Goal: Information Seeking & Learning: Learn about a topic

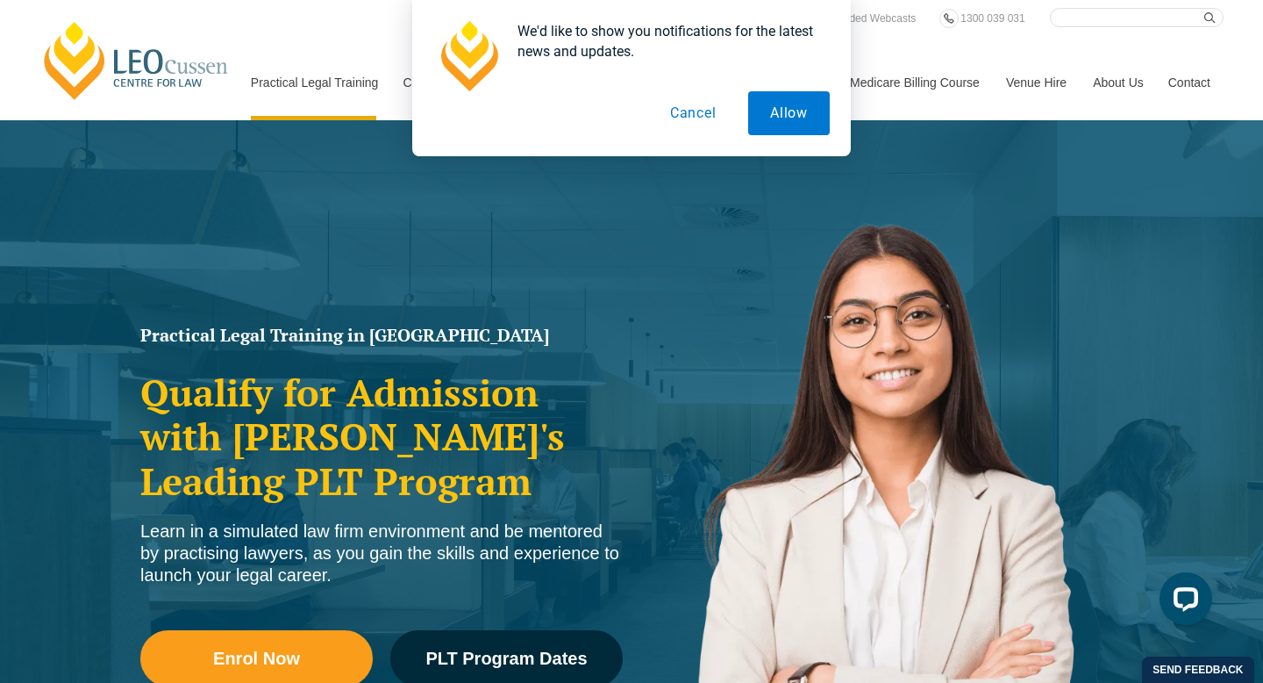
click at [687, 120] on button "Cancel" at bounding box center [693, 113] width 90 height 44
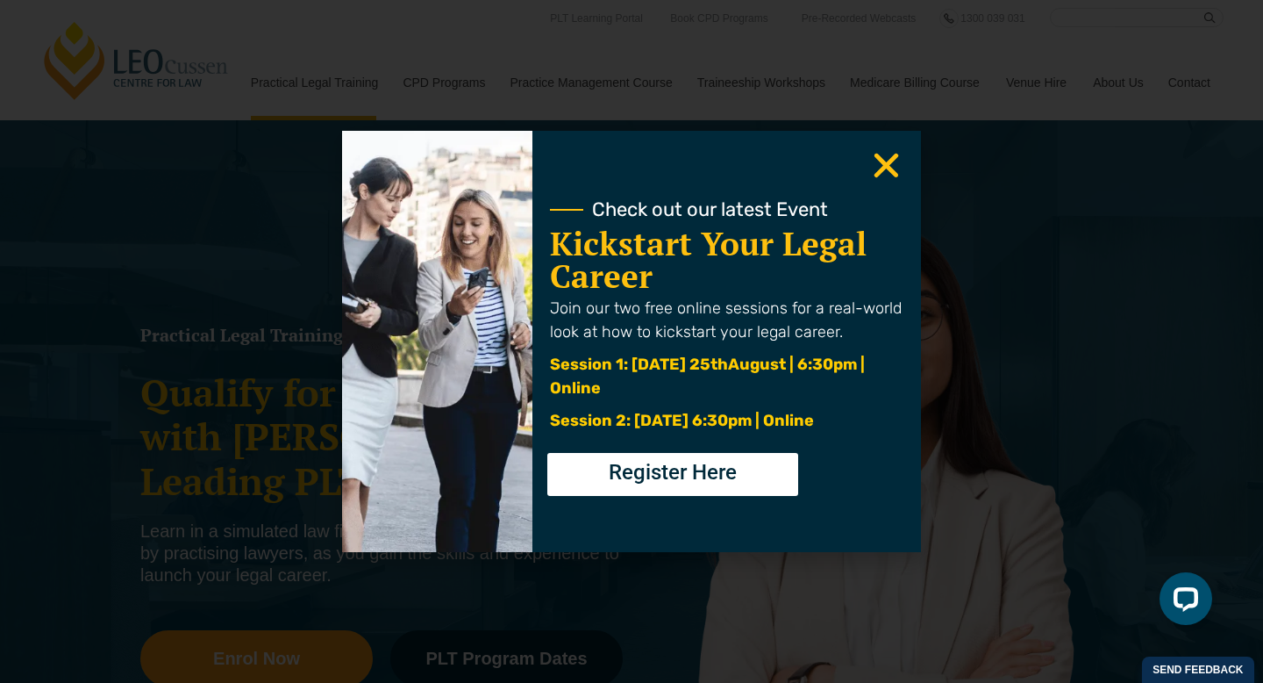
click at [895, 154] on use "Close" at bounding box center [887, 166] width 25 height 25
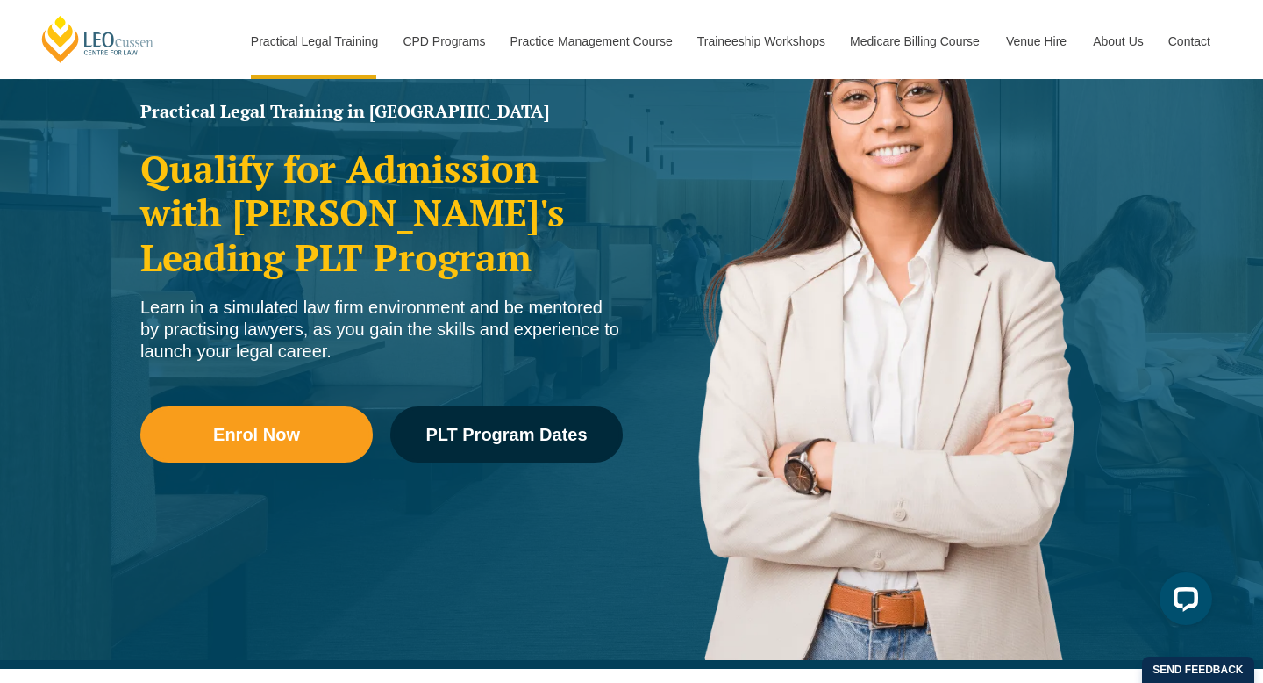
scroll to position [227, 0]
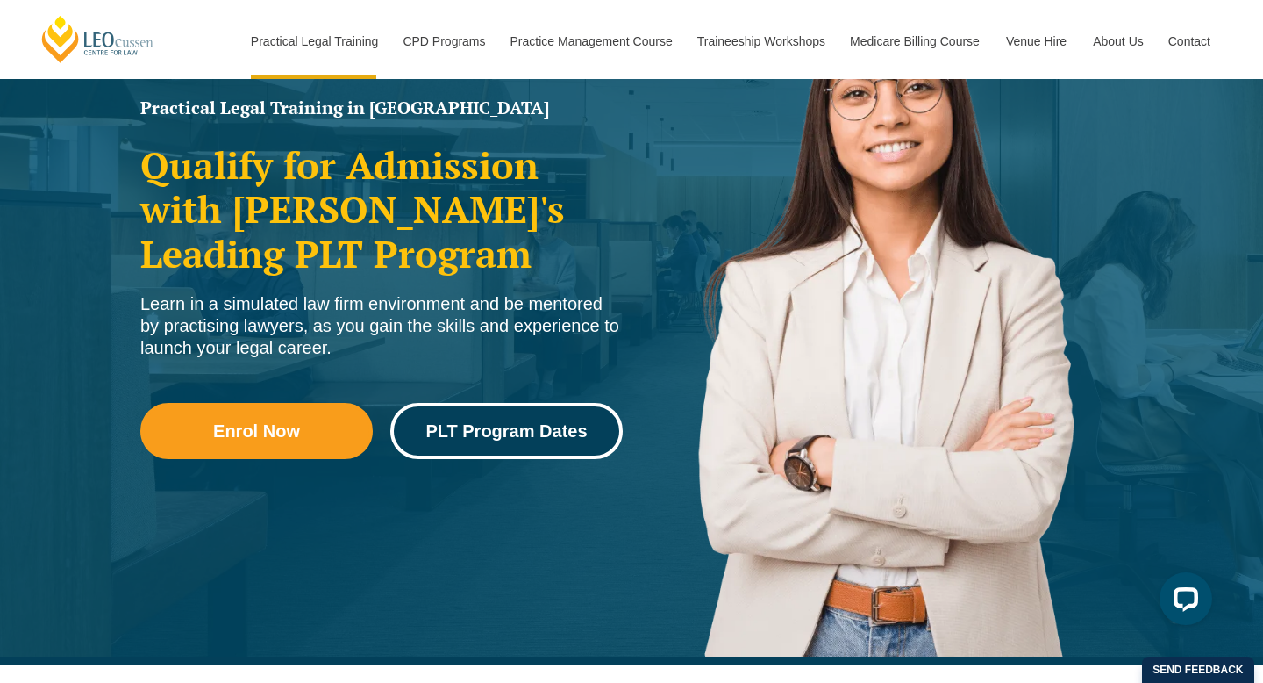
click at [533, 412] on link "PLT Program Dates" at bounding box center [506, 431] width 232 height 56
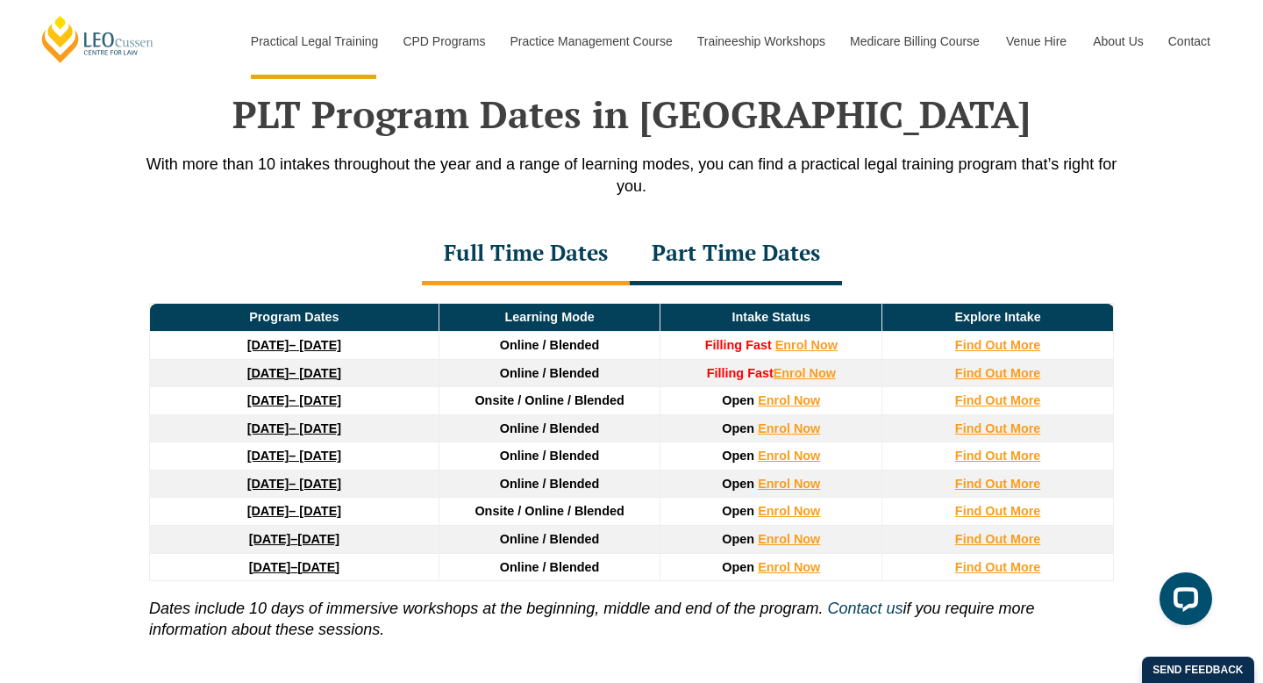
scroll to position [2290, 0]
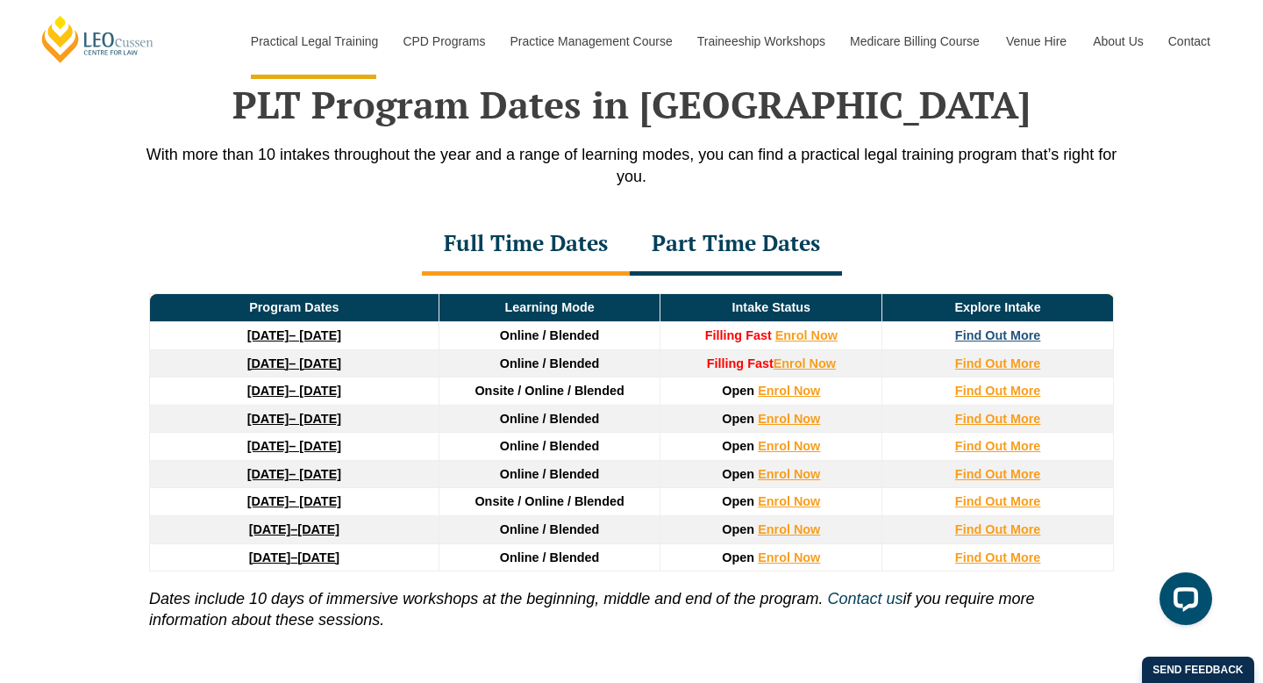
click at [1012, 339] on strong "Find Out More" at bounding box center [998, 335] width 86 height 14
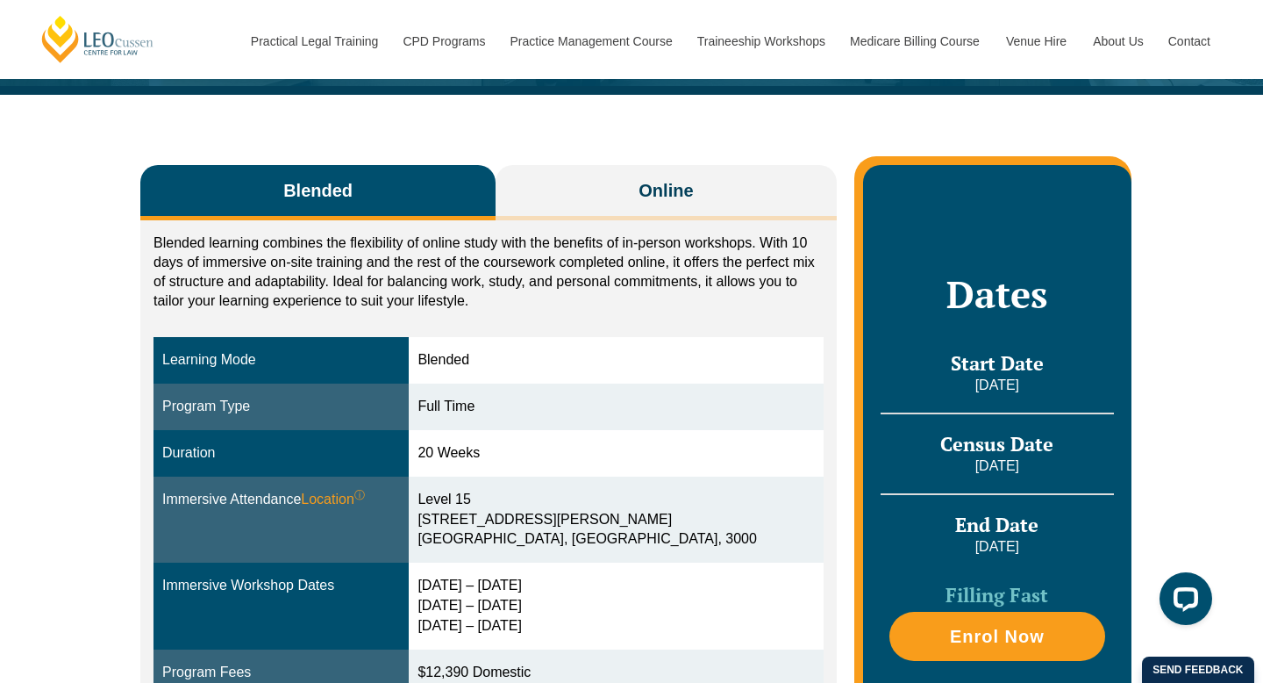
scroll to position [232, 0]
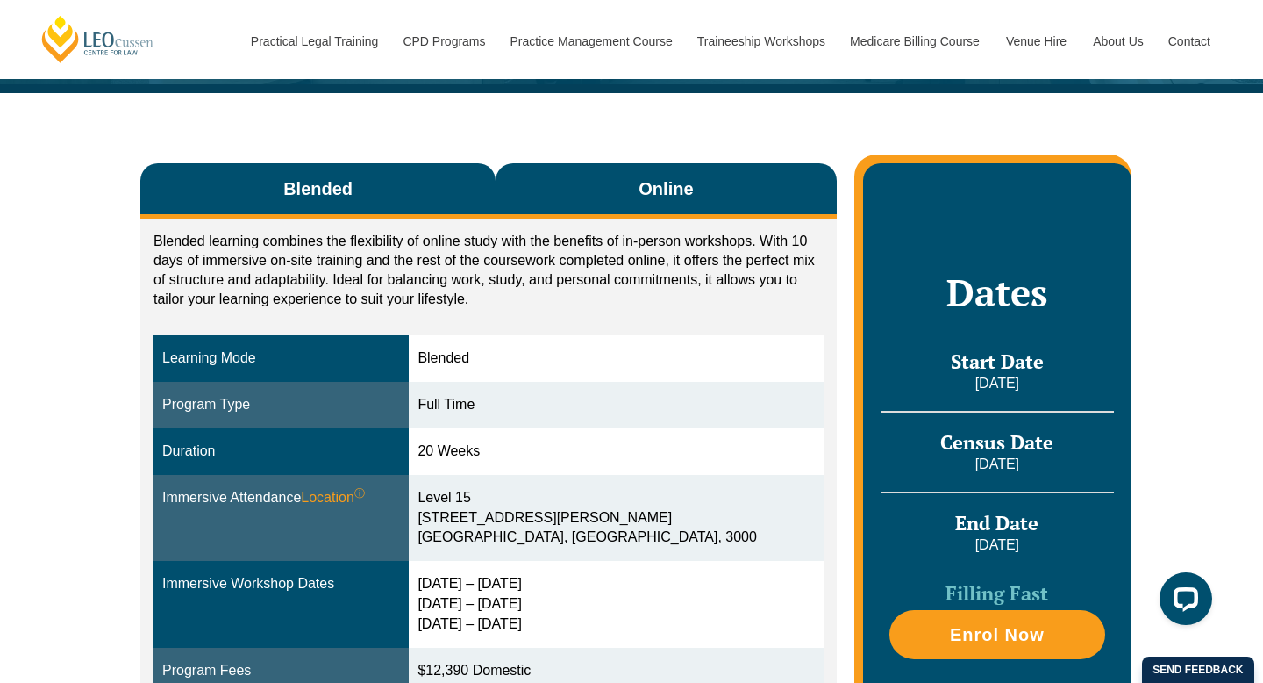
click at [621, 214] on button "Online" at bounding box center [666, 190] width 341 height 55
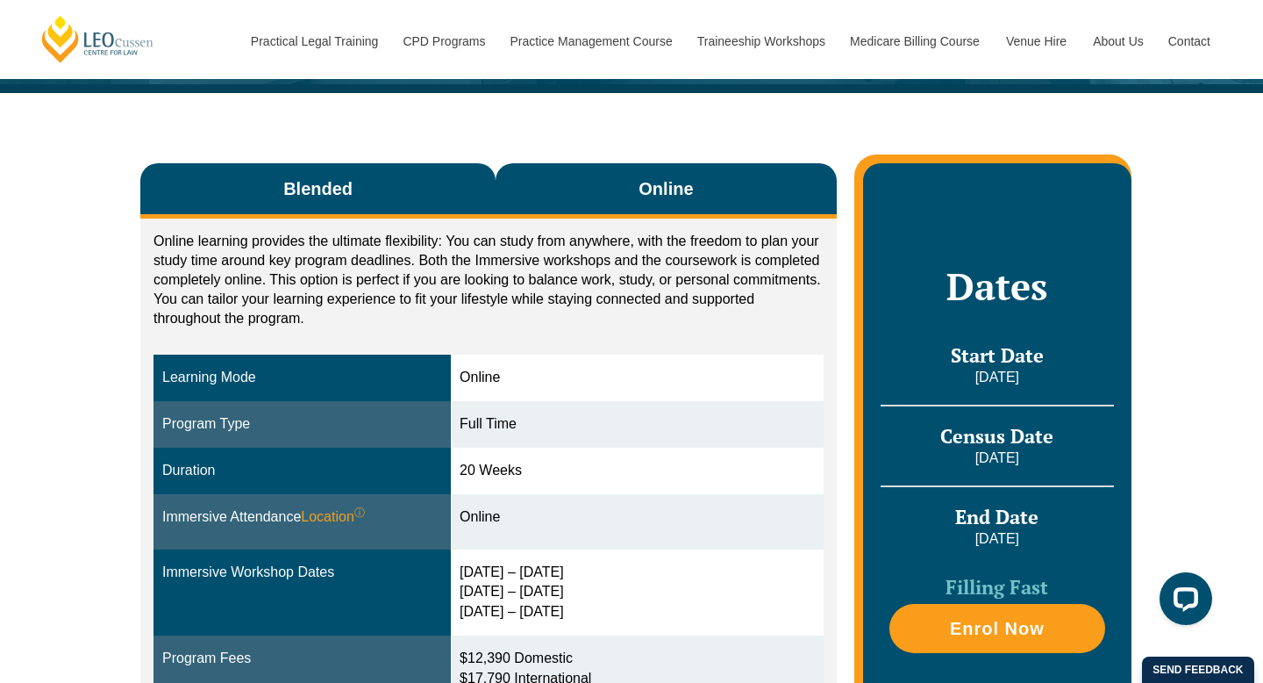
click at [395, 218] on button "Blended" at bounding box center [317, 190] width 355 height 55
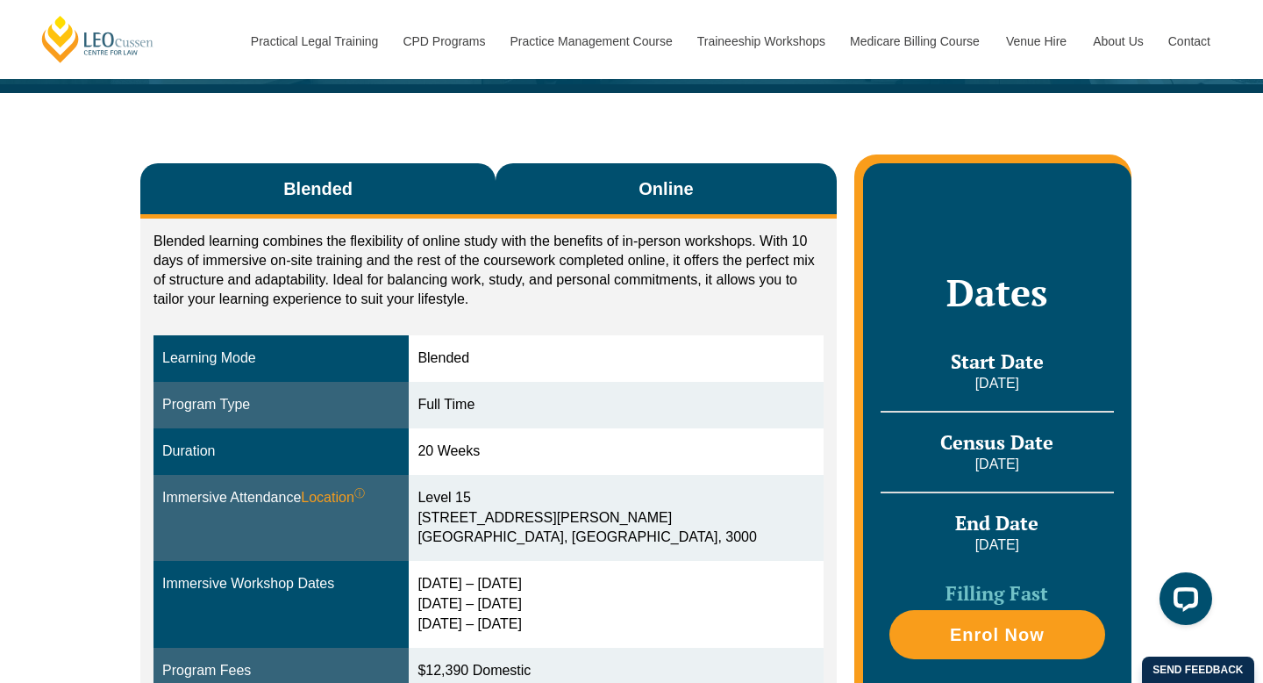
click at [652, 194] on span "Online" at bounding box center [666, 188] width 54 height 25
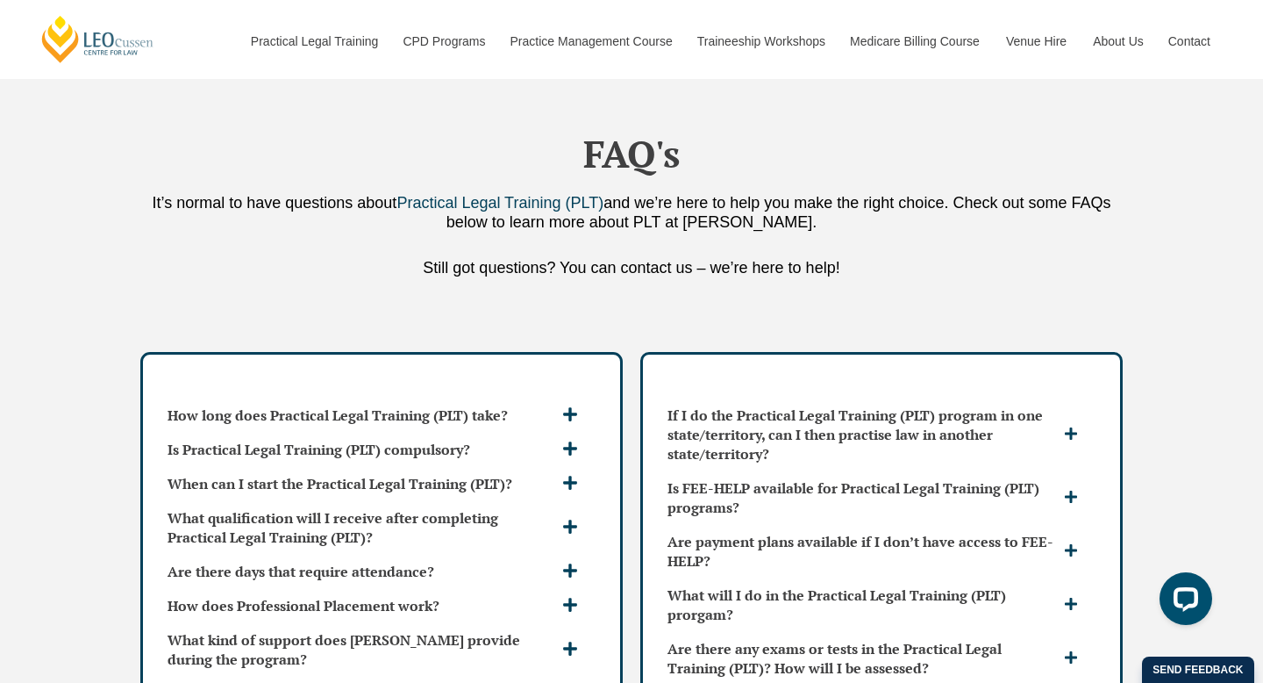
scroll to position [4429, 0]
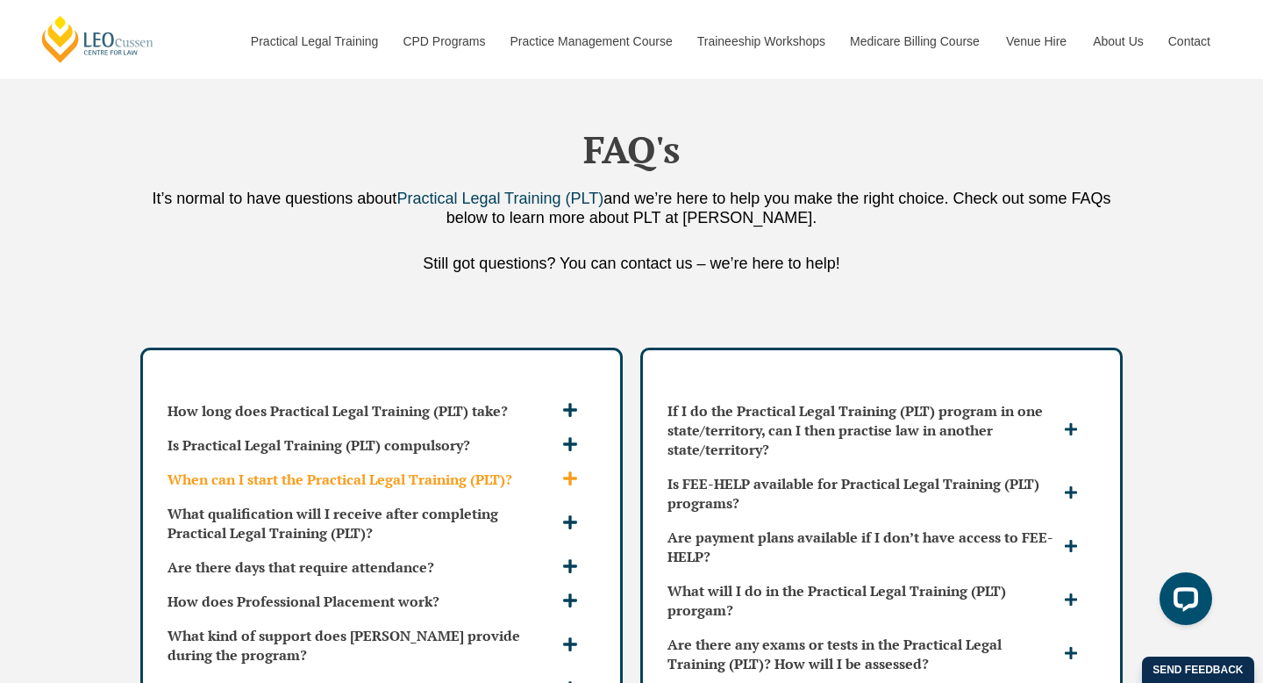
click at [565, 471] on icon at bounding box center [570, 478] width 14 height 14
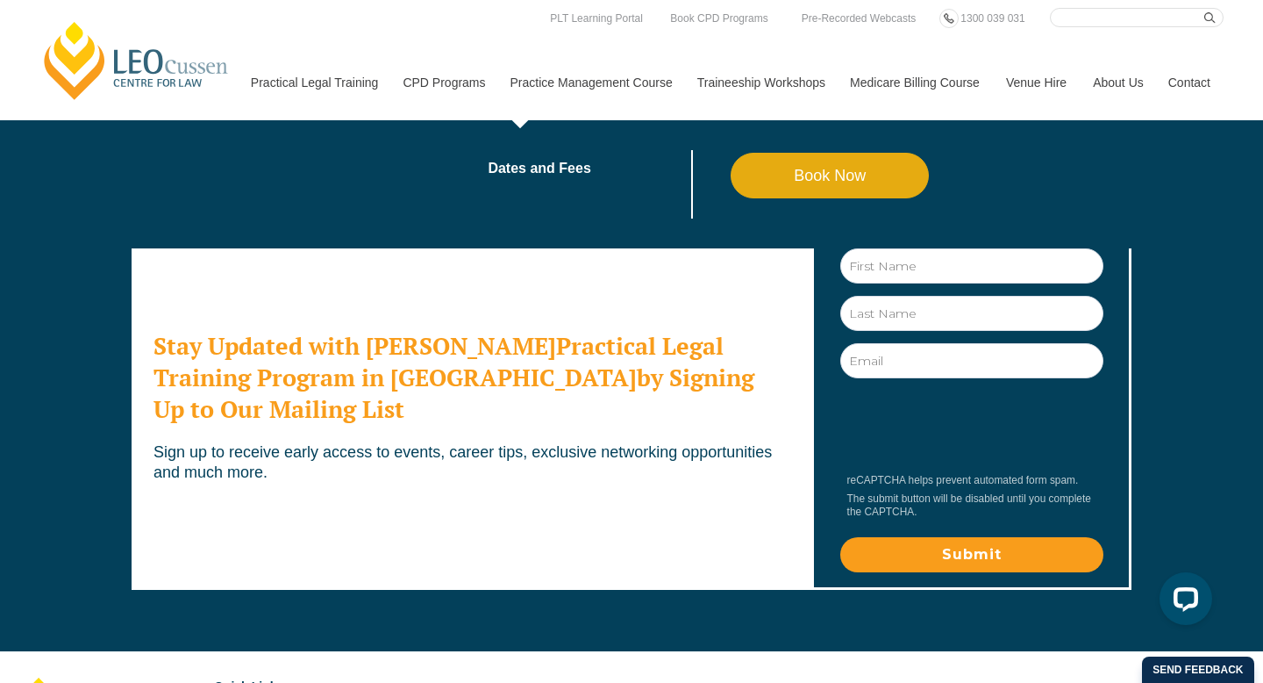
scroll to position [5342, 0]
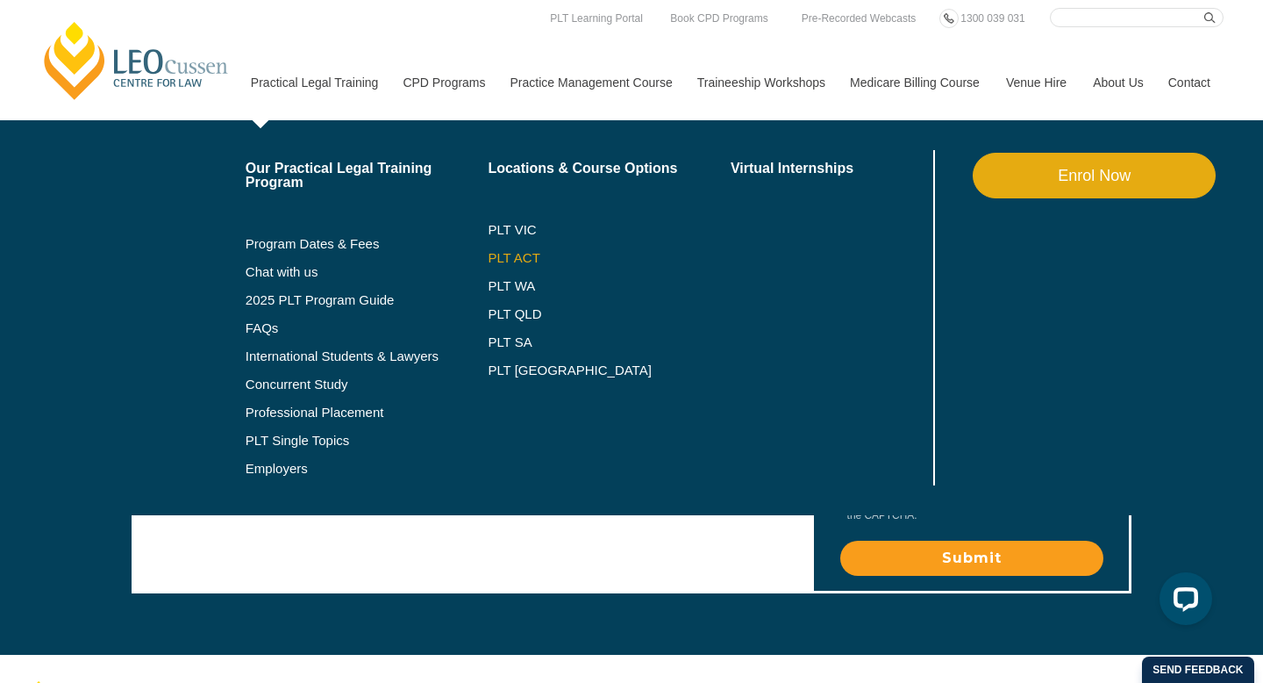
click at [508, 256] on link "PLT ACT" at bounding box center [609, 258] width 243 height 14
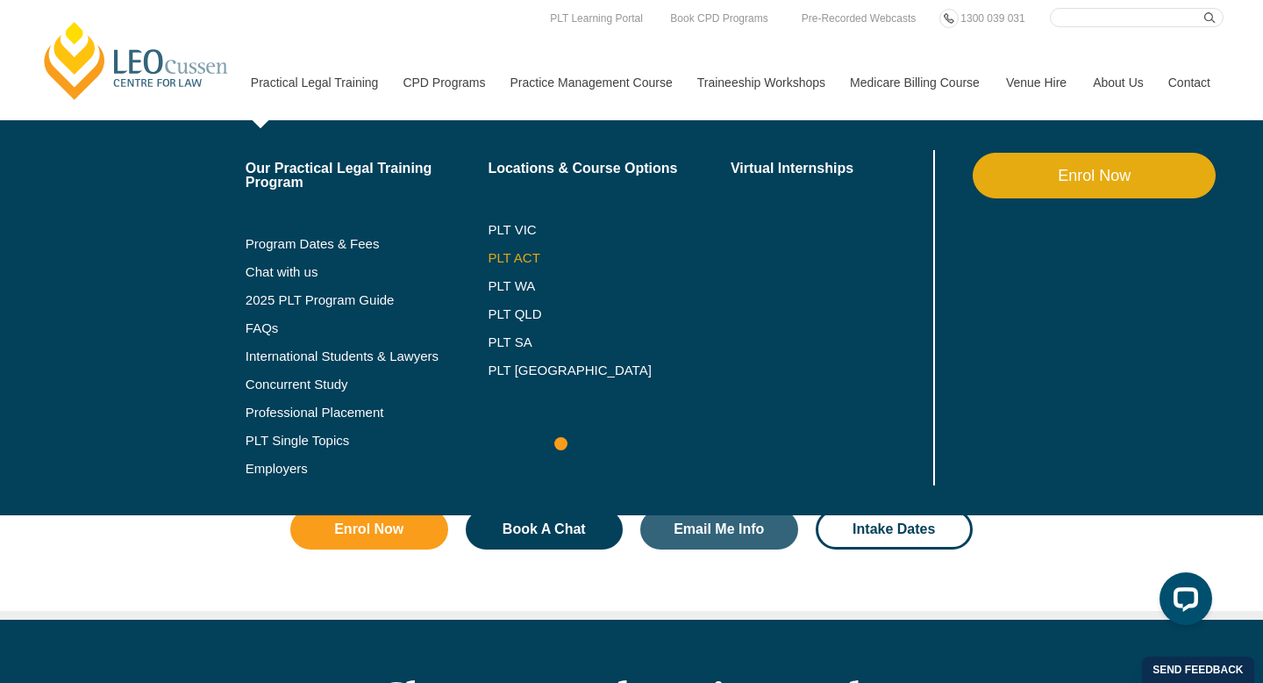
click at [520, 259] on link "PLT ACT" at bounding box center [609, 258] width 243 height 14
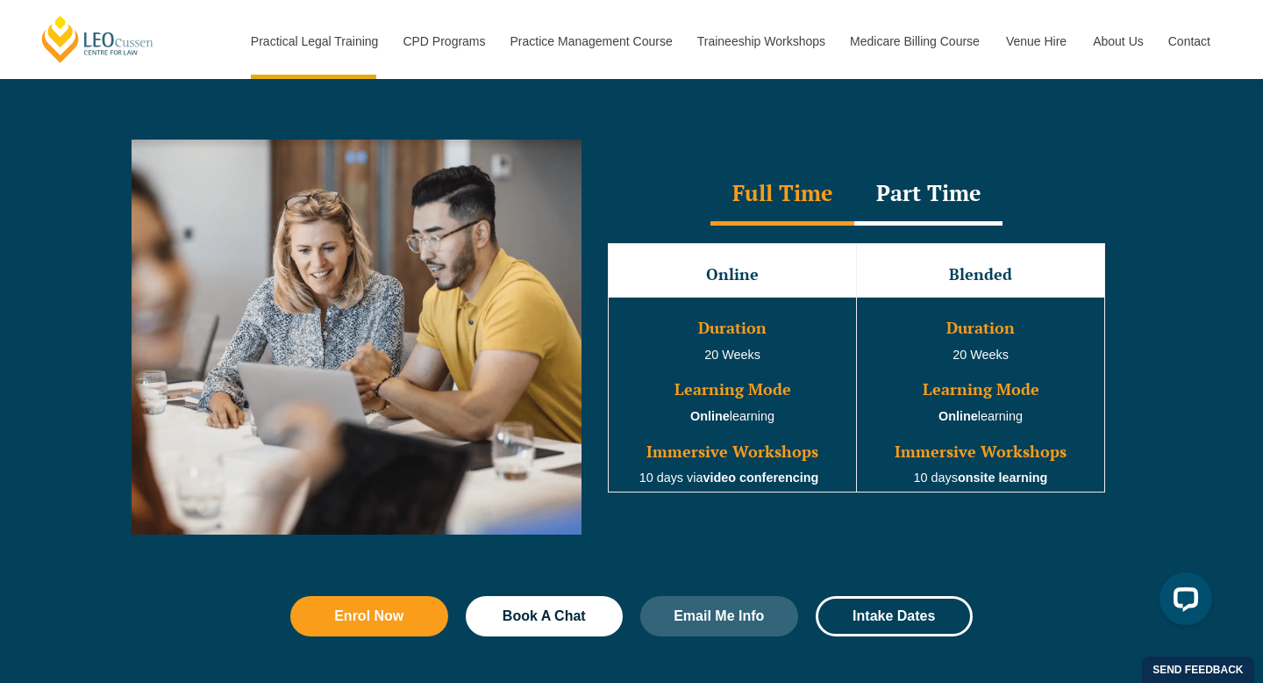
scroll to position [1568, 0]
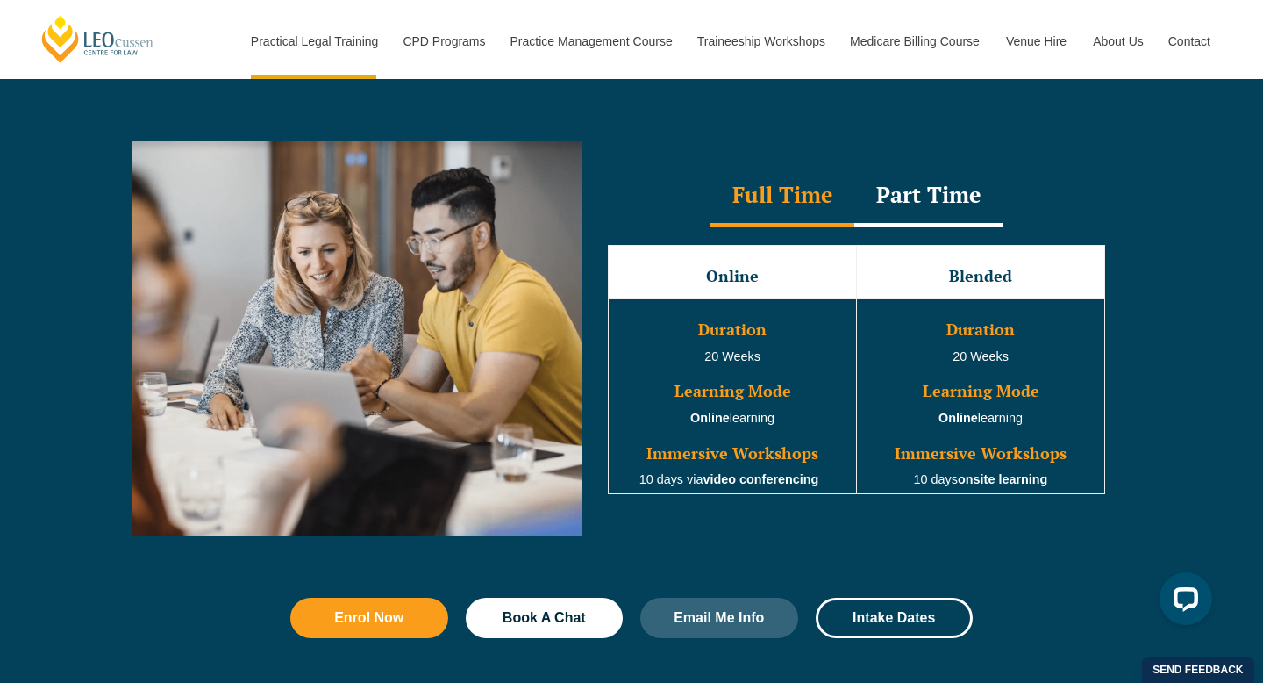
click at [949, 192] on div "Part Time" at bounding box center [929, 196] width 148 height 61
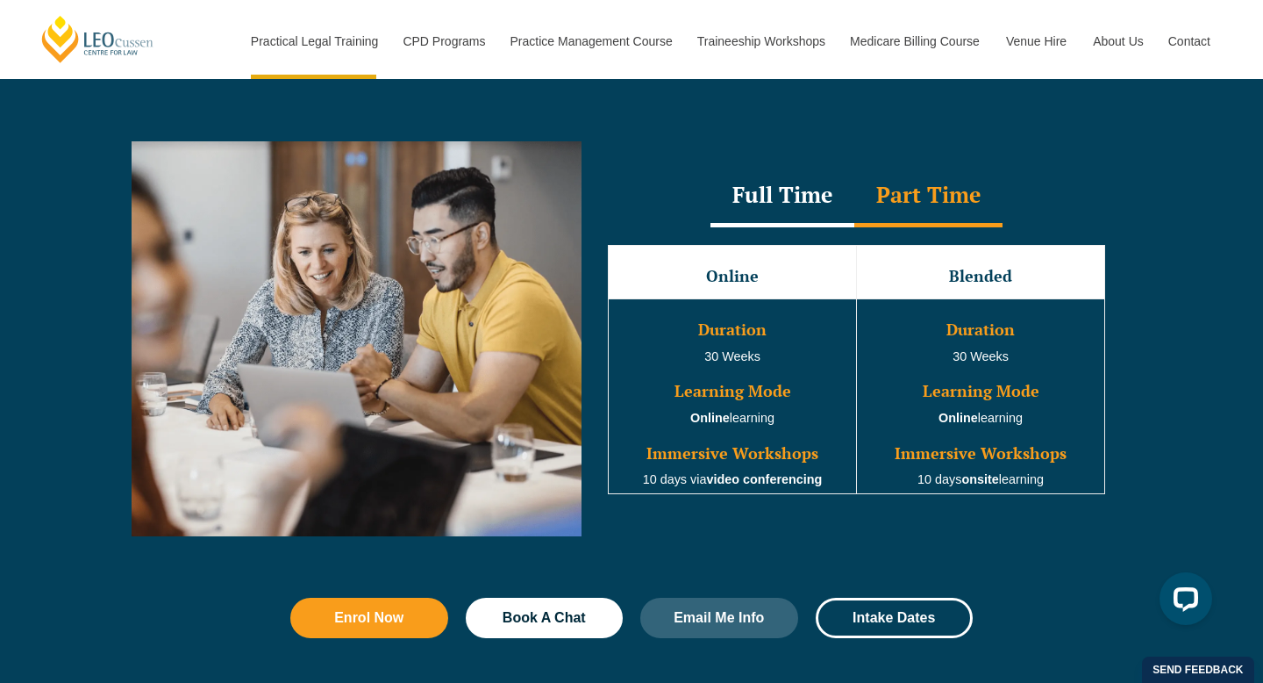
click at [806, 202] on div "Full Time" at bounding box center [783, 196] width 144 height 61
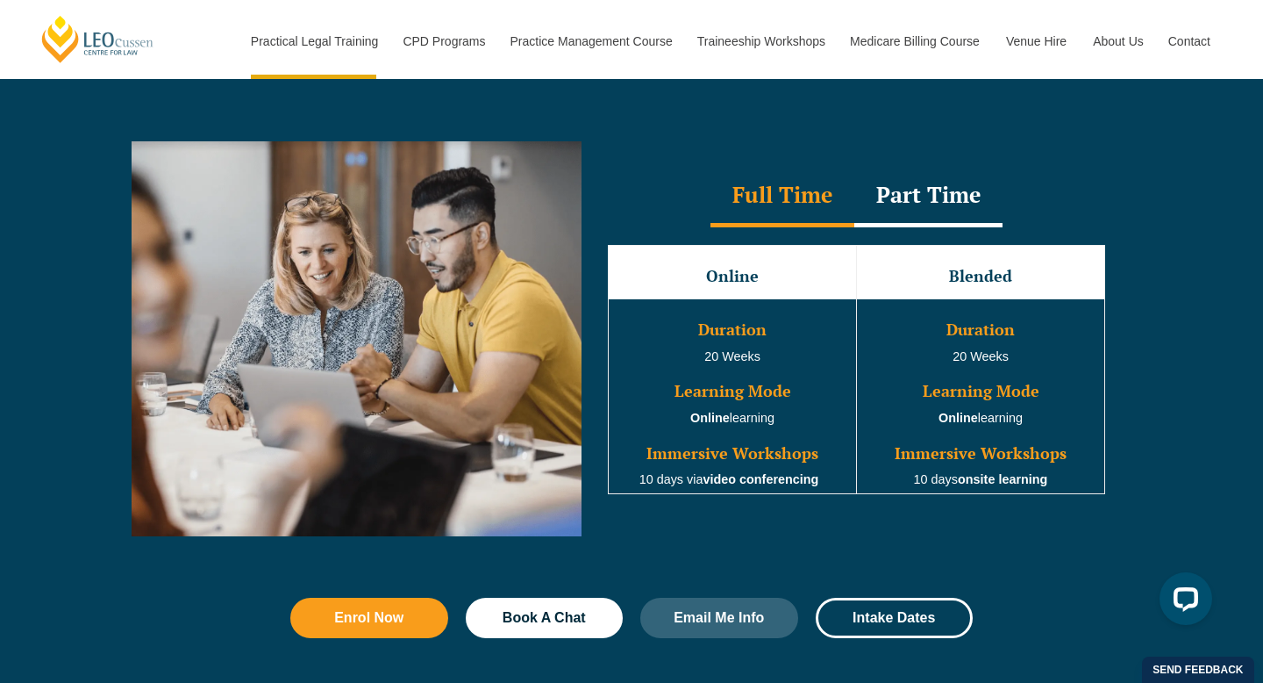
click at [900, 207] on div "Part Time" at bounding box center [929, 196] width 148 height 61
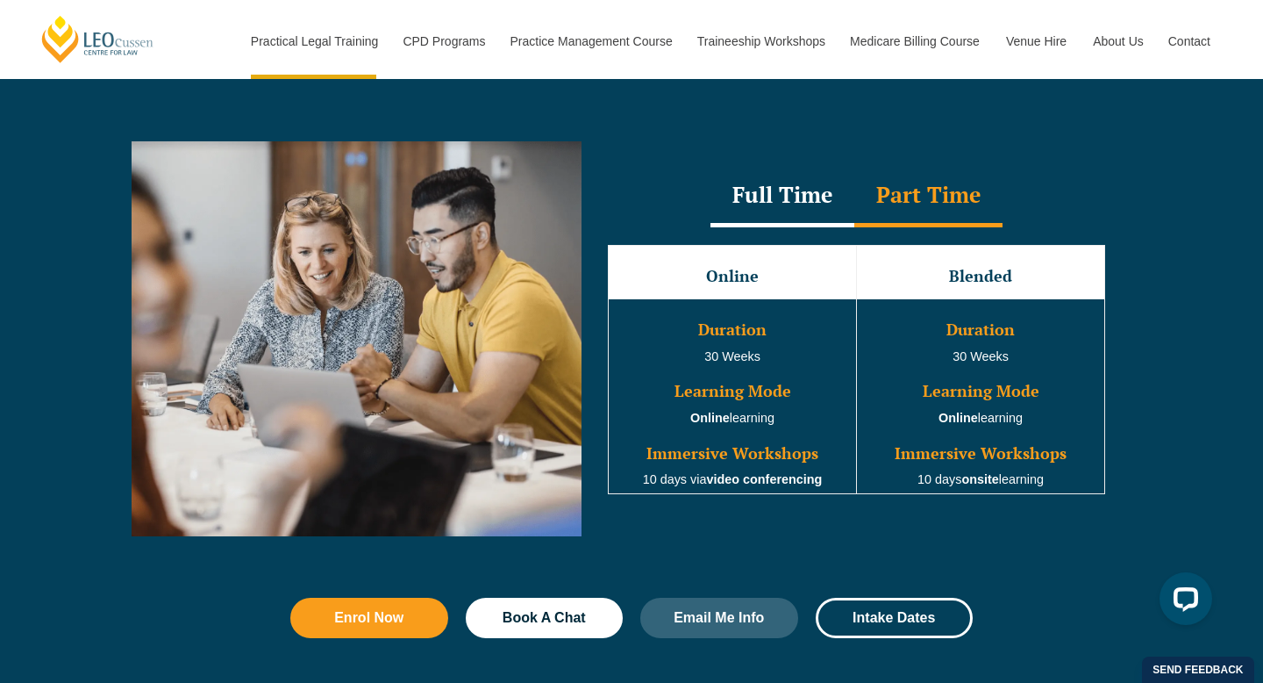
click at [803, 204] on div "Full Time" at bounding box center [783, 196] width 144 height 61
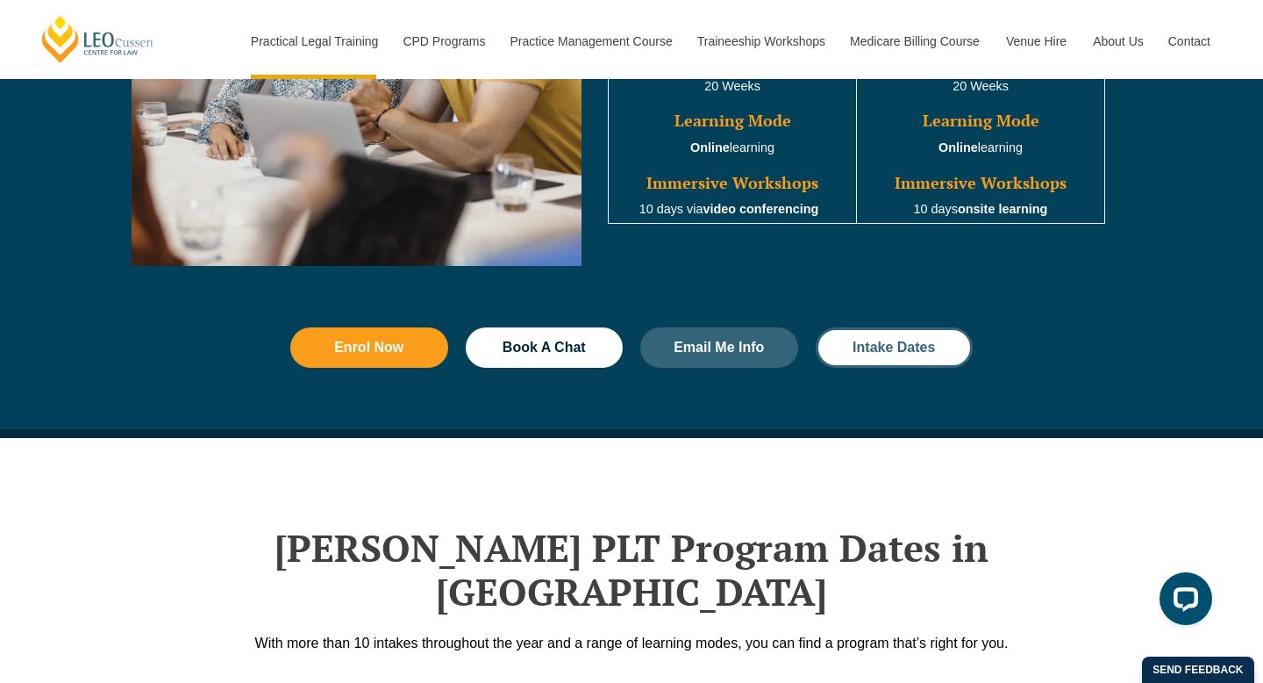
click at [888, 354] on span "Intake Dates" at bounding box center [894, 347] width 82 height 14
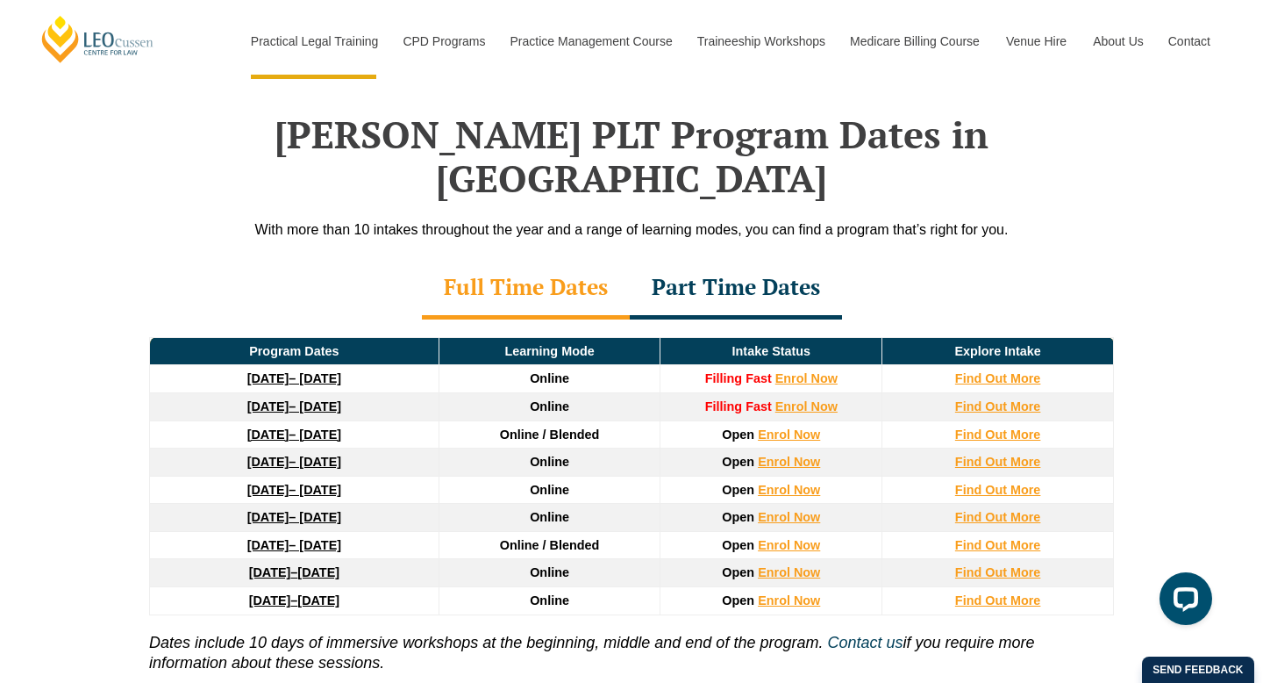
scroll to position [2281, 0]
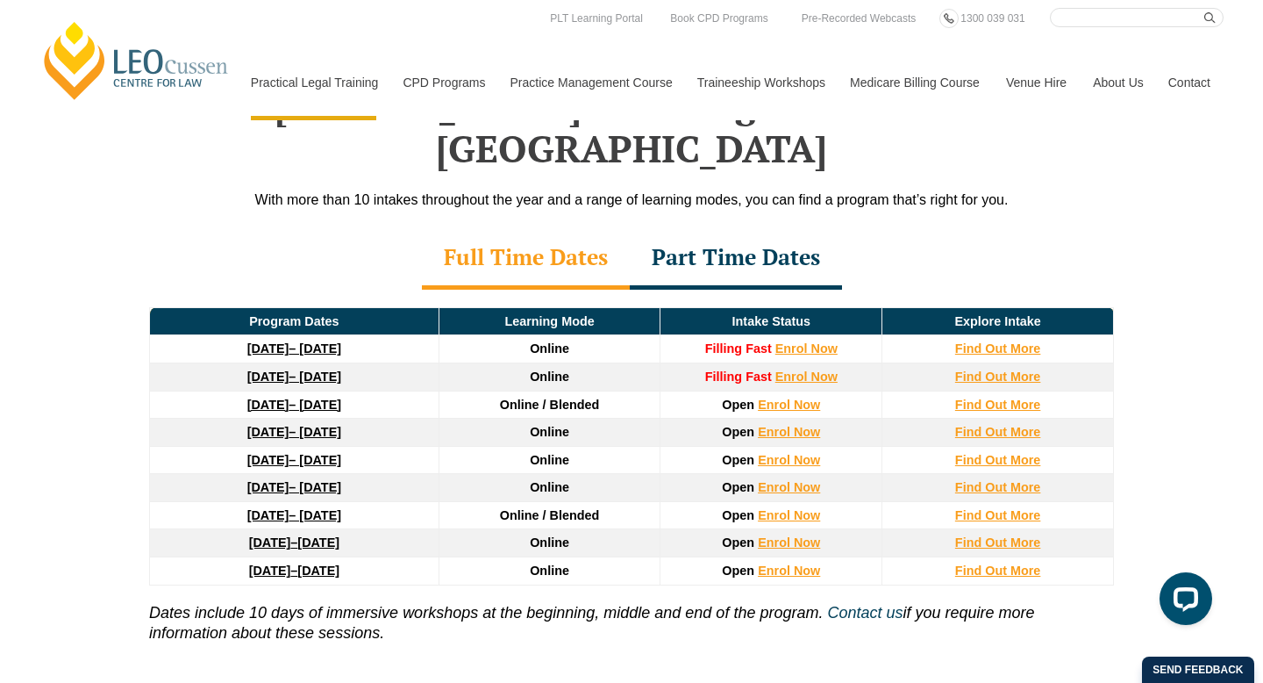
click at [247, 341] on strong "22 September 2025" at bounding box center [268, 348] width 42 height 14
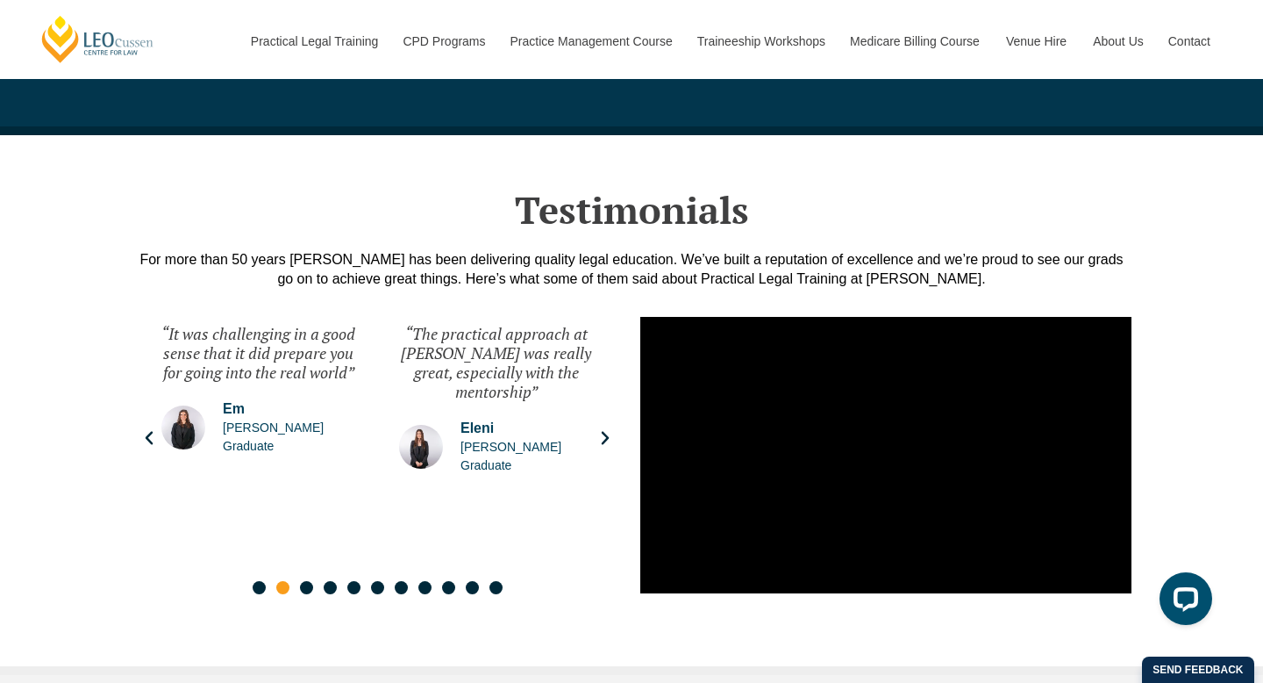
scroll to position [2323, 0]
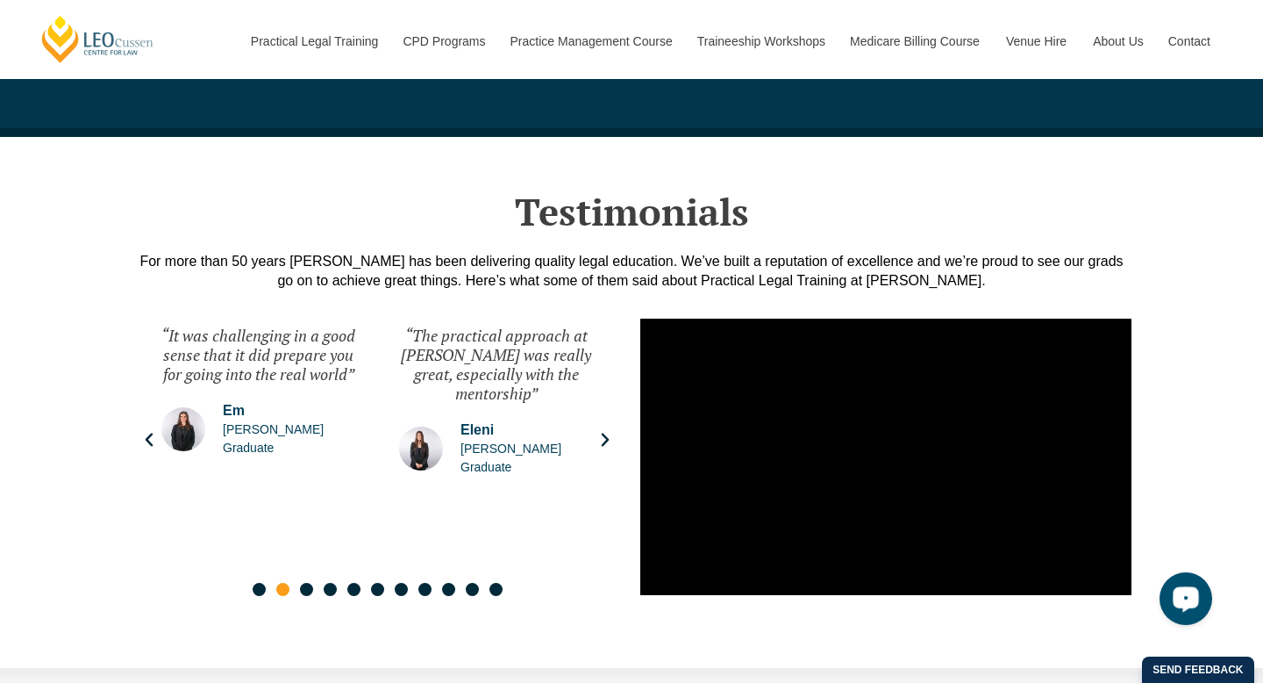
click at [1193, 608] on div "Open LiveChat chat widget" at bounding box center [1186, 598] width 30 height 30
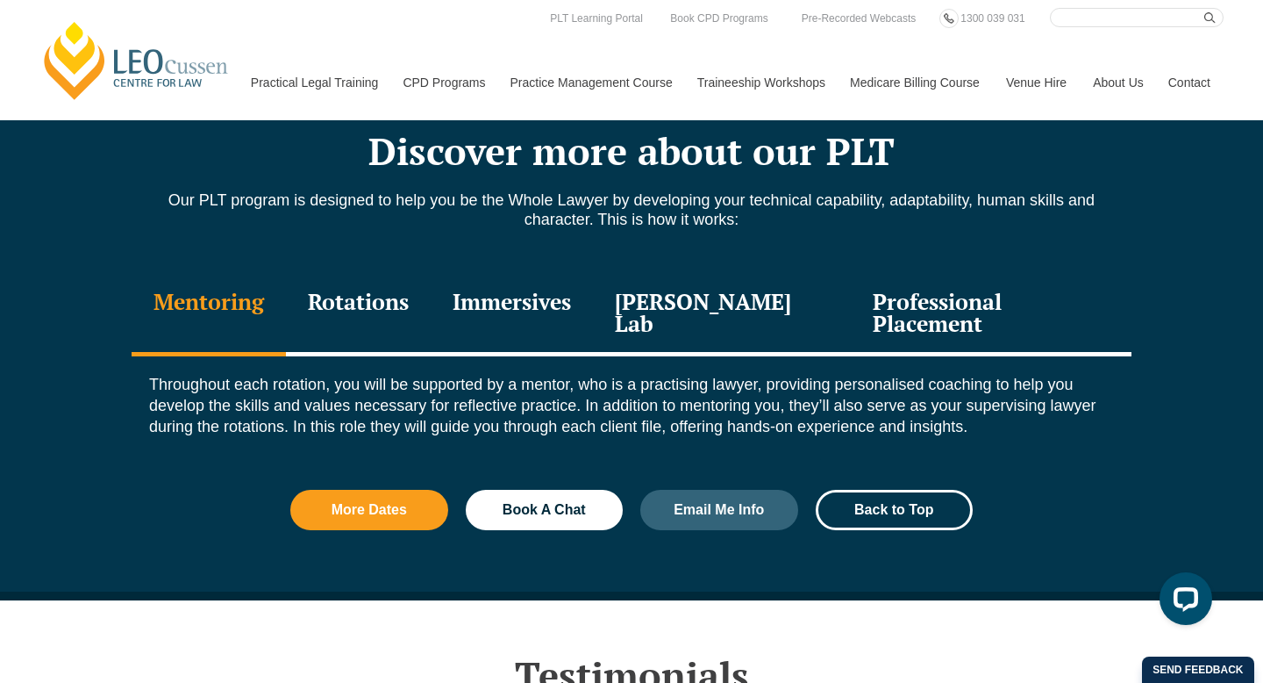
scroll to position [1849, 0]
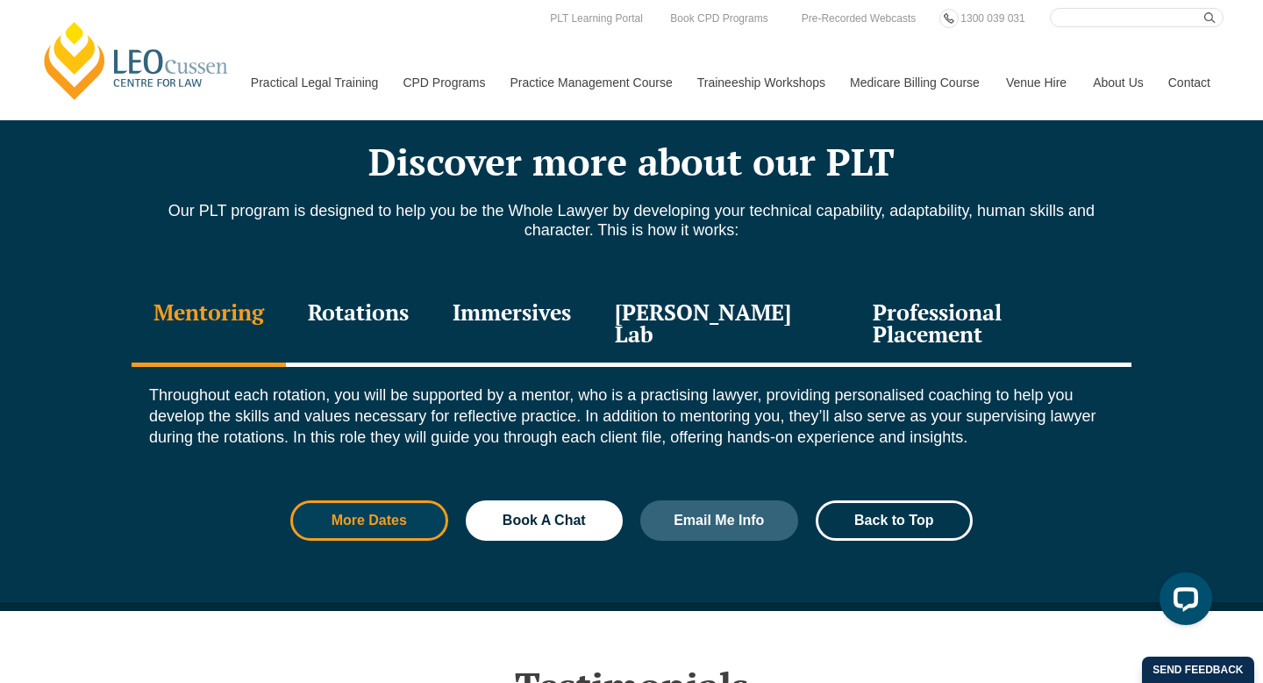
click at [364, 509] on link "More Dates" at bounding box center [369, 520] width 158 height 40
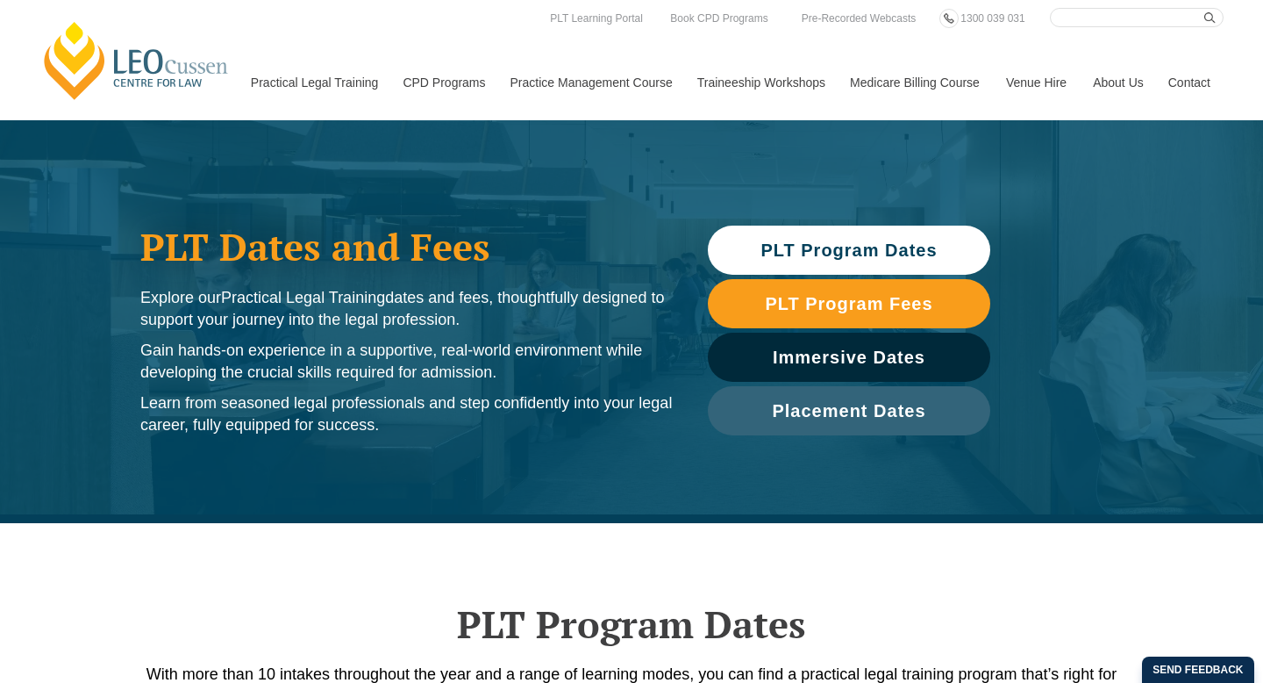
click at [812, 231] on link "PLT Program Dates" at bounding box center [849, 249] width 283 height 49
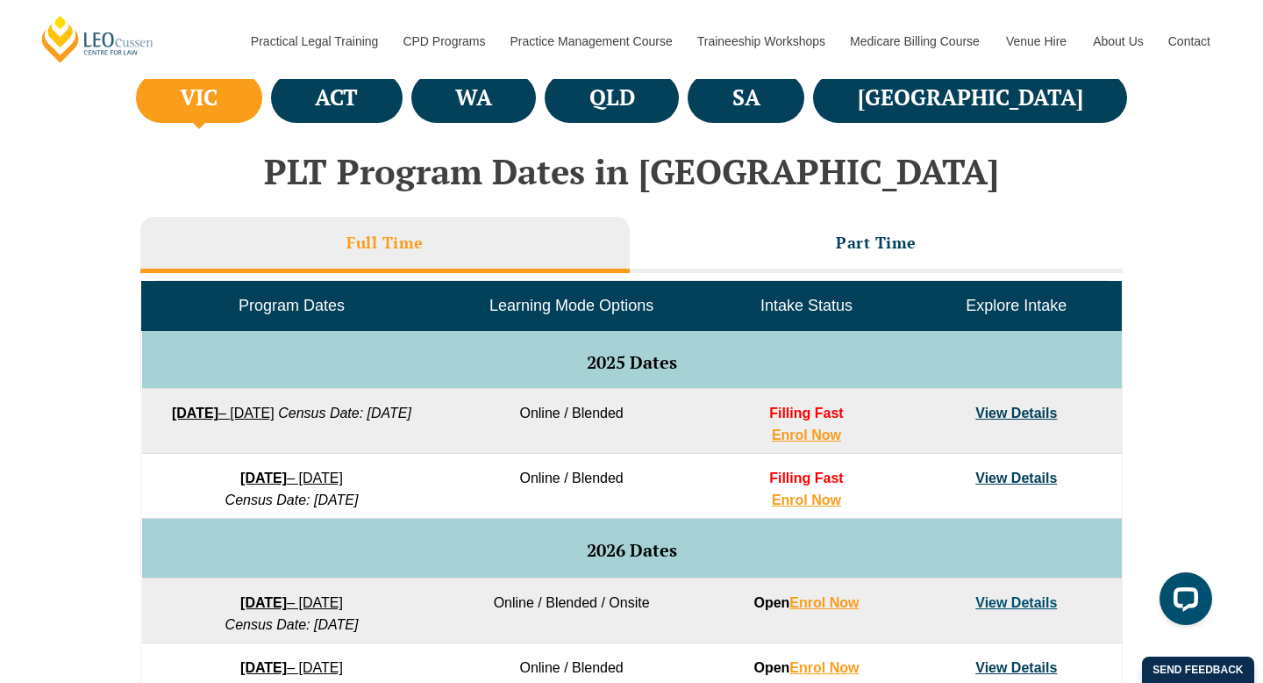
scroll to position [668, 0]
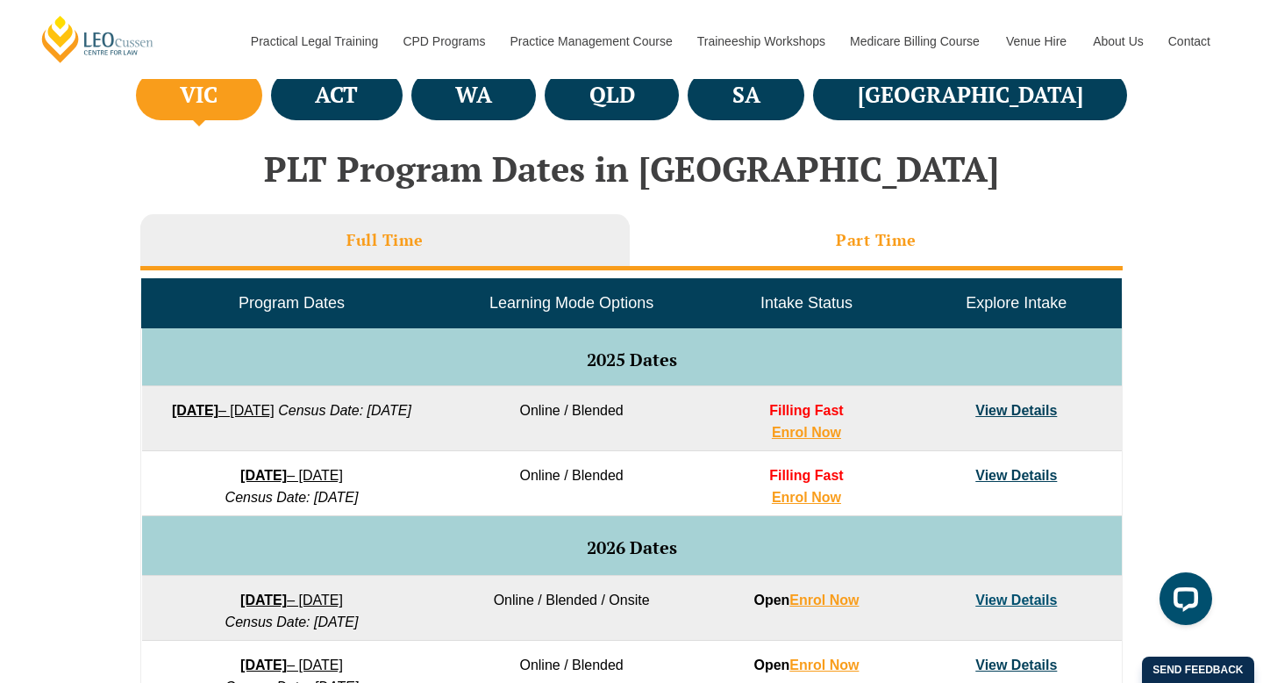
click at [840, 244] on h3 "Part Time" at bounding box center [876, 240] width 81 height 20
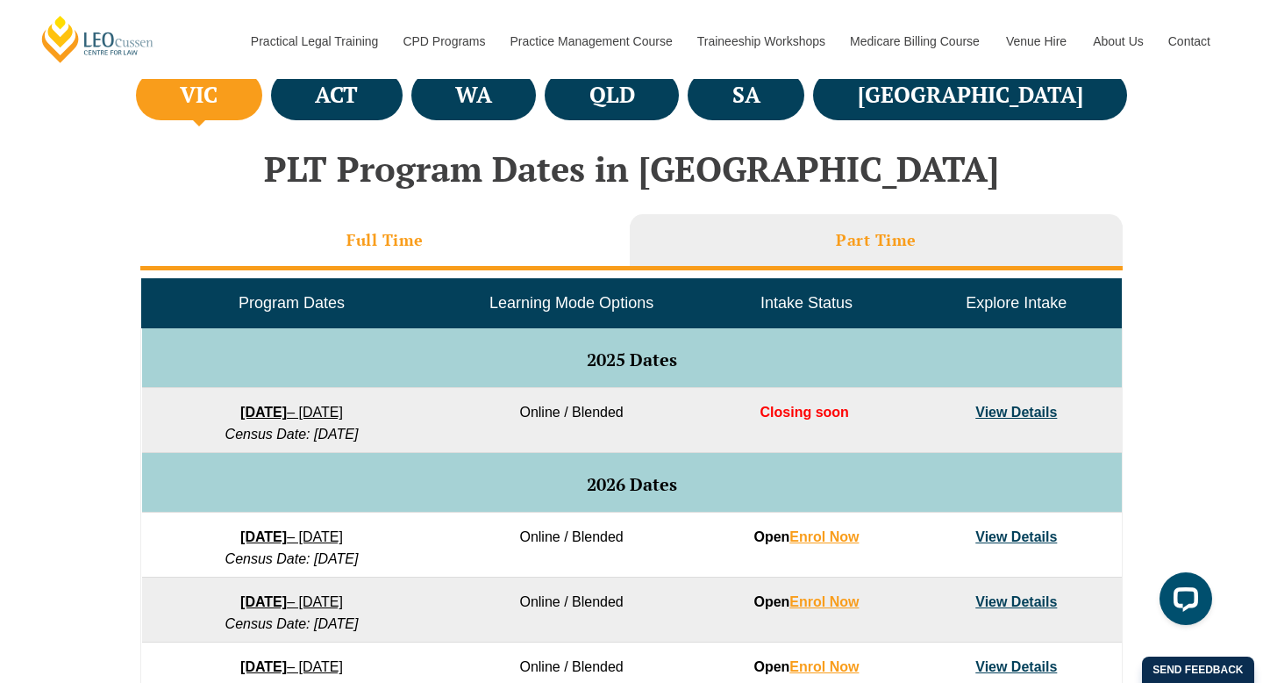
click at [474, 248] on li "Full Time" at bounding box center [385, 242] width 490 height 56
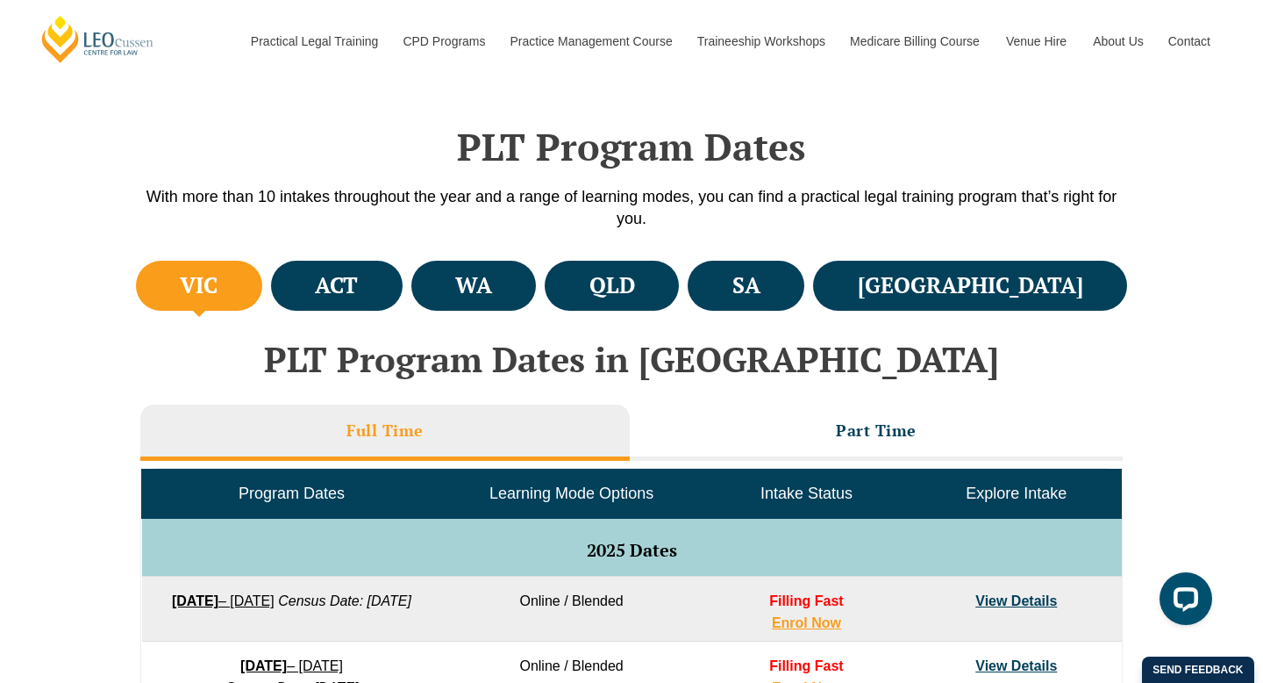
scroll to position [479, 0]
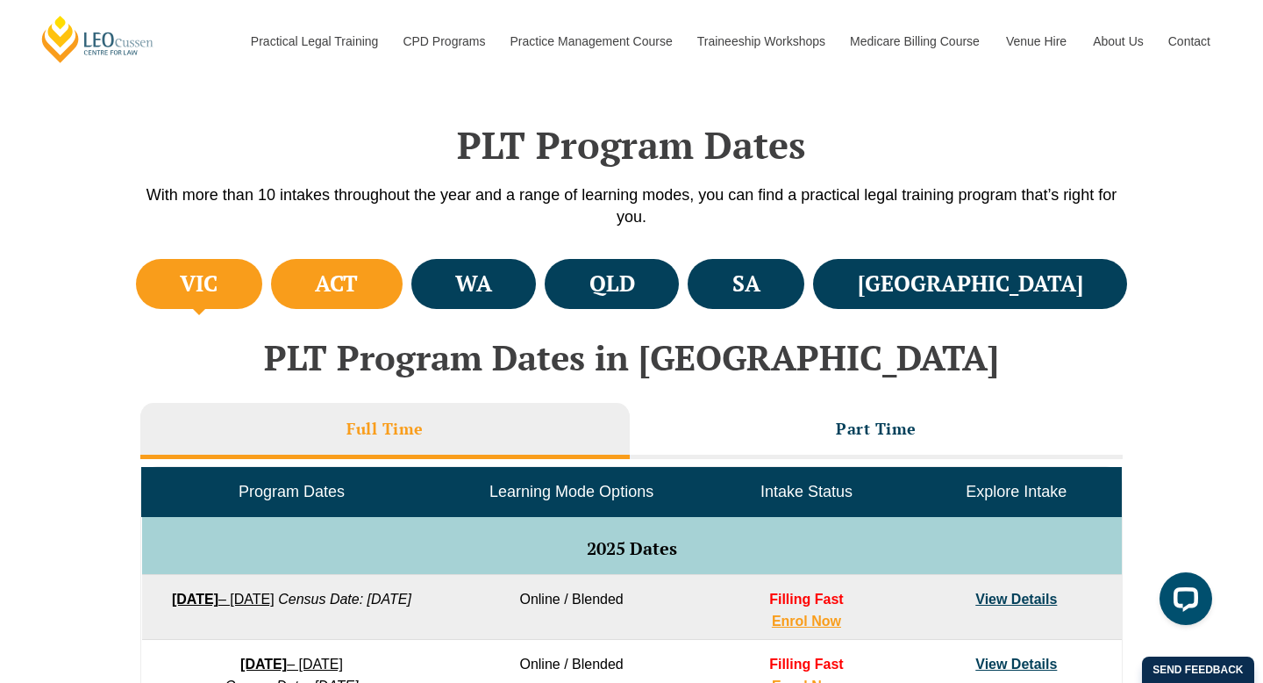
click at [358, 269] on h4 "ACT" at bounding box center [336, 283] width 43 height 29
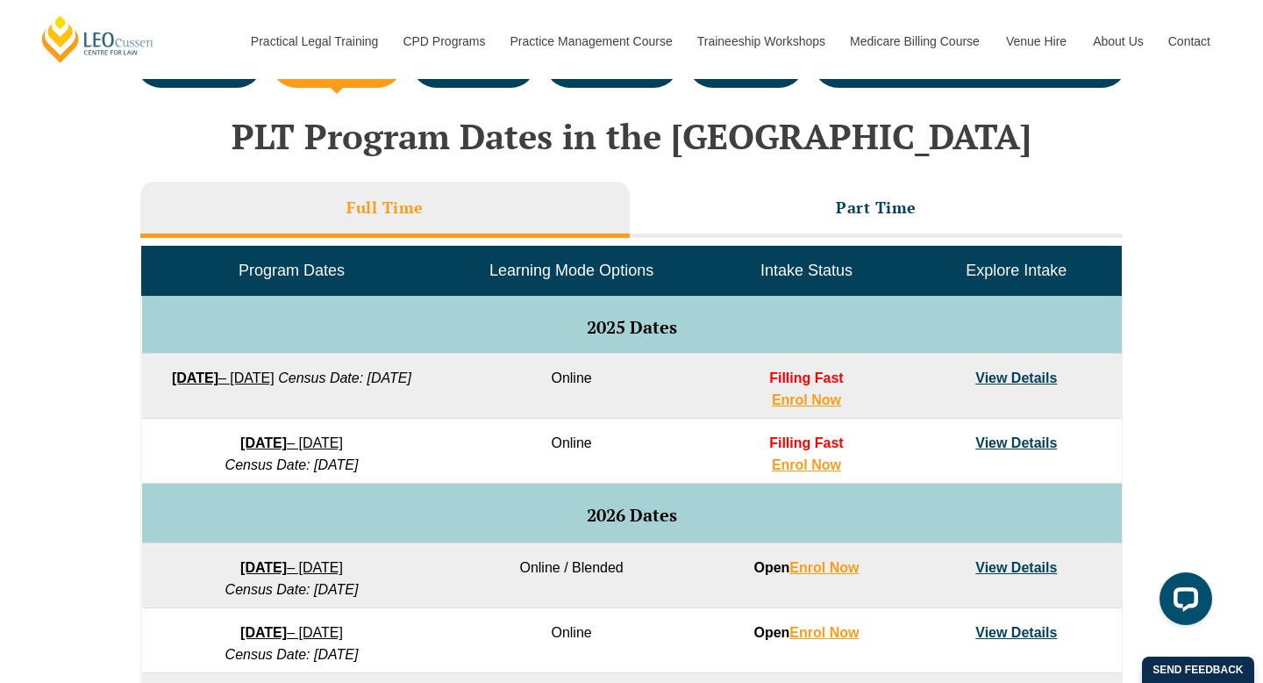
scroll to position [710, 0]
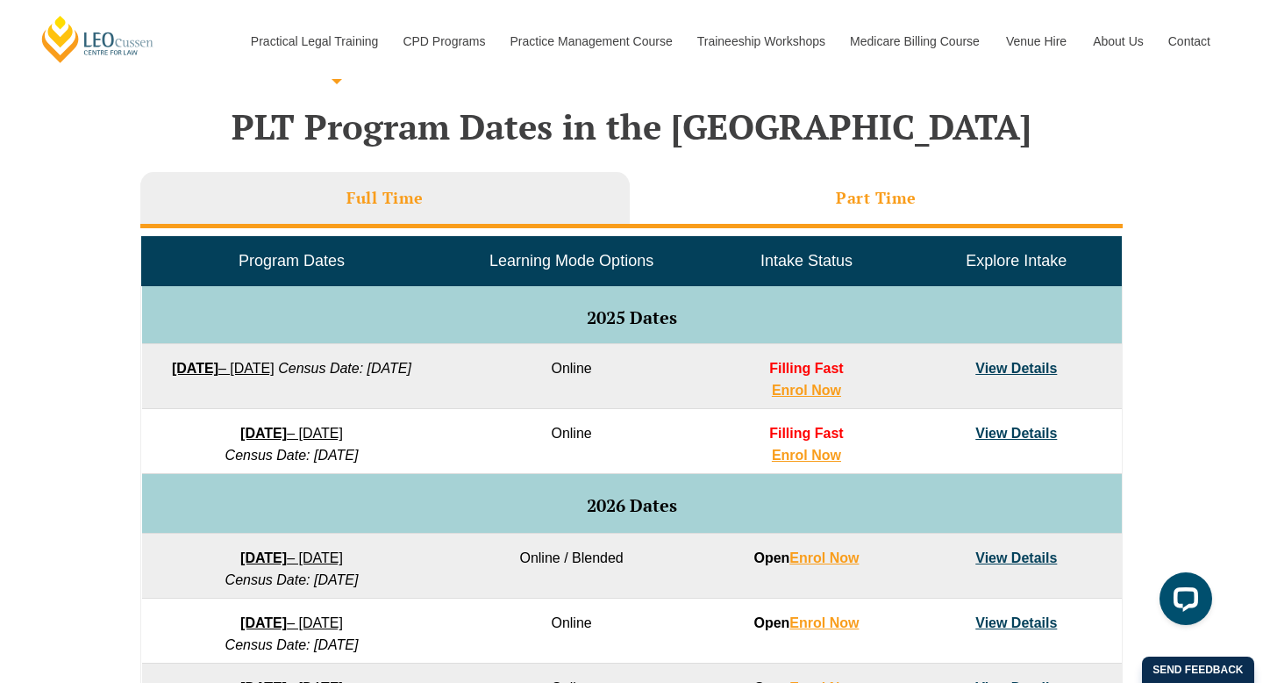
click at [883, 199] on h3 "Part Time" at bounding box center [876, 198] width 81 height 20
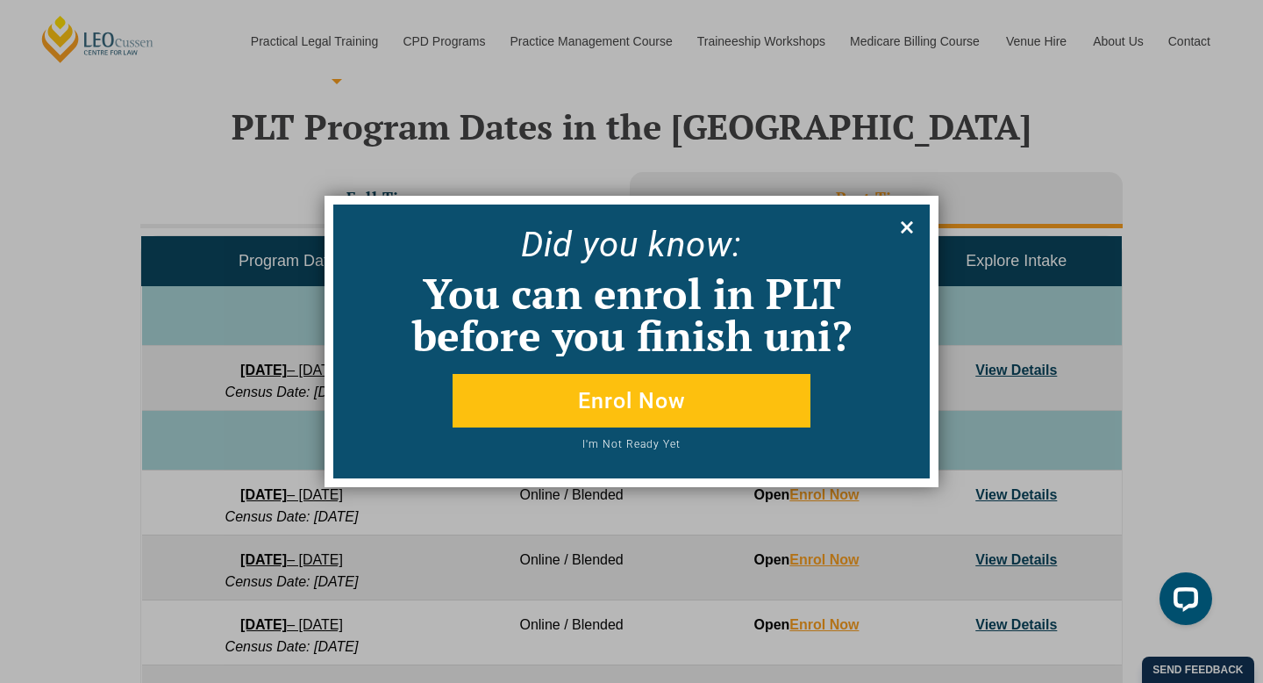
click at [911, 222] on icon at bounding box center [907, 227] width 12 height 12
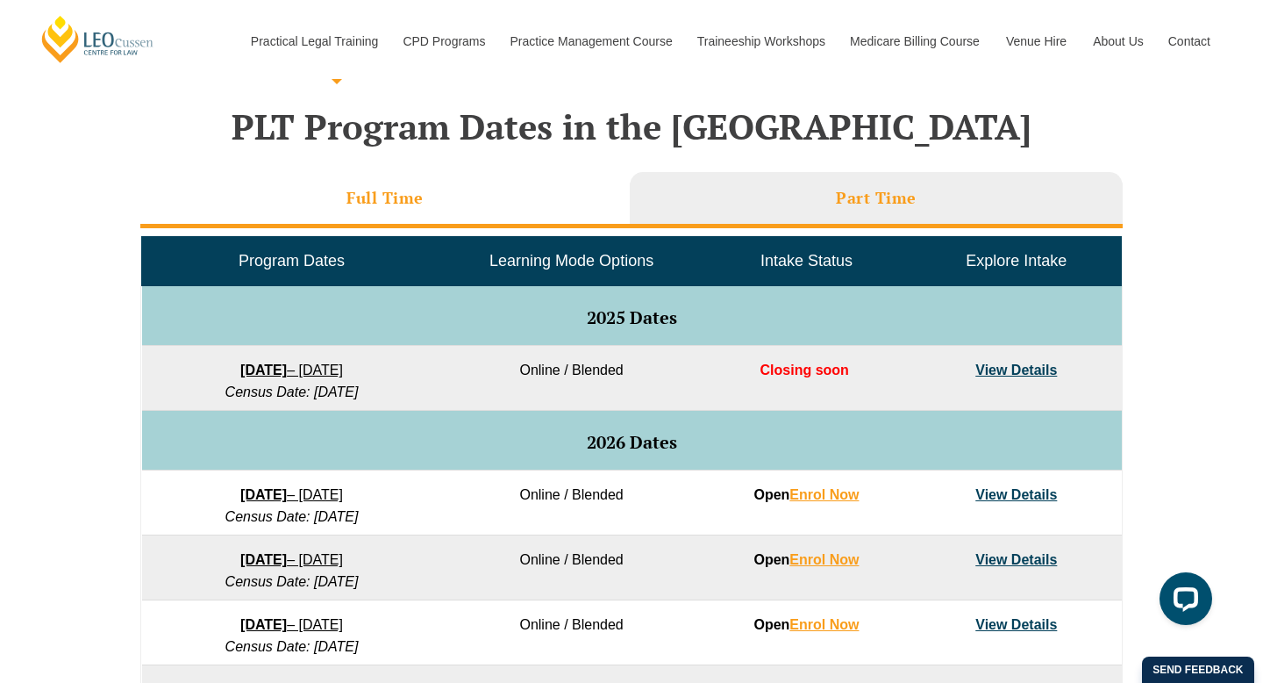
click at [427, 220] on li "Full Time" at bounding box center [385, 200] width 490 height 56
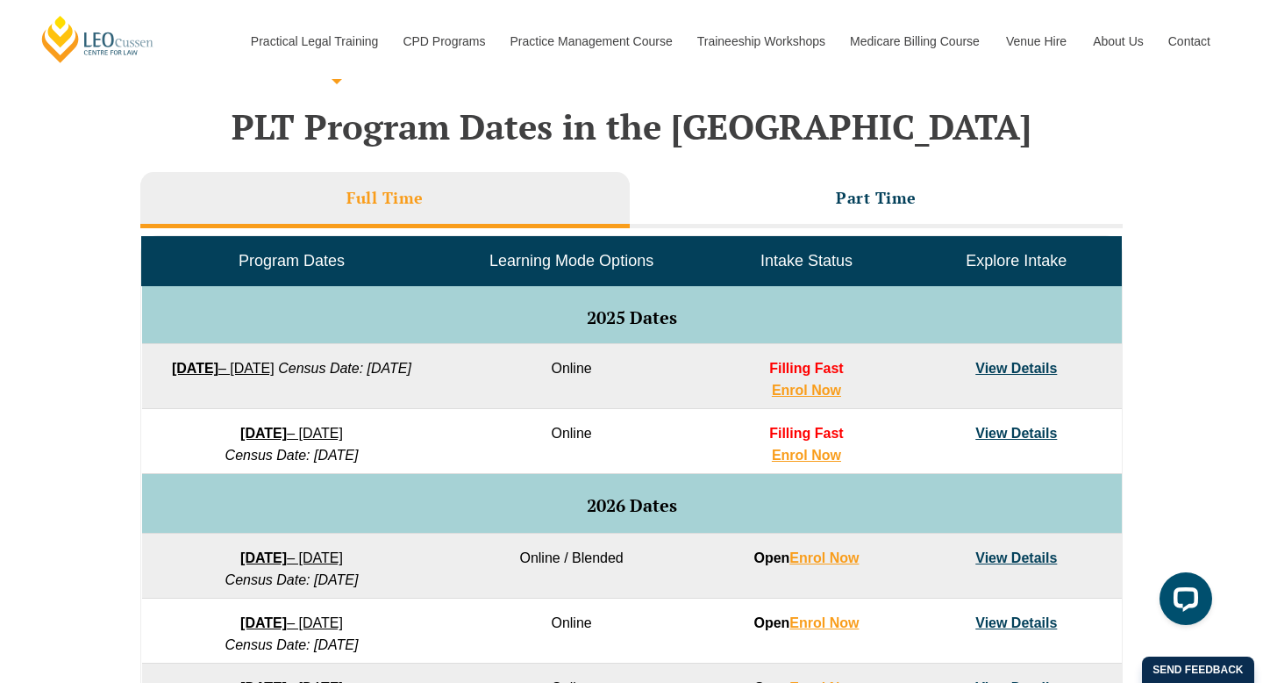
click at [1023, 371] on link "View Details" at bounding box center [1017, 368] width 82 height 15
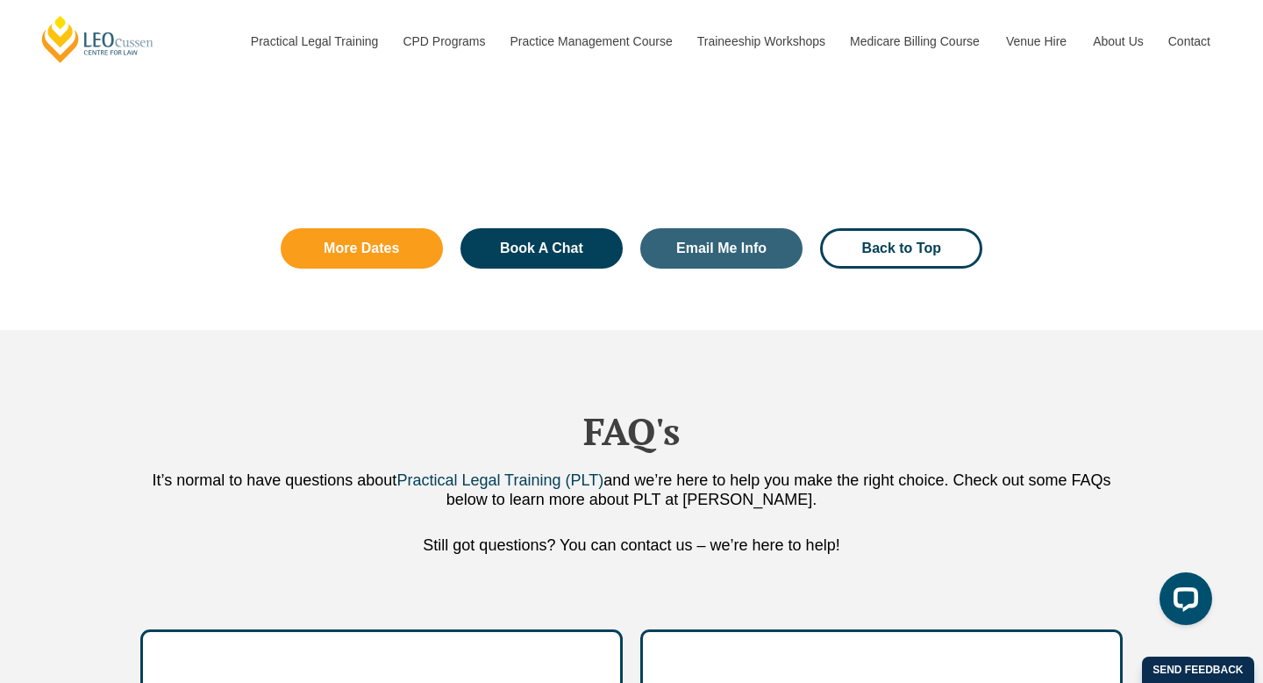
scroll to position [4655, 0]
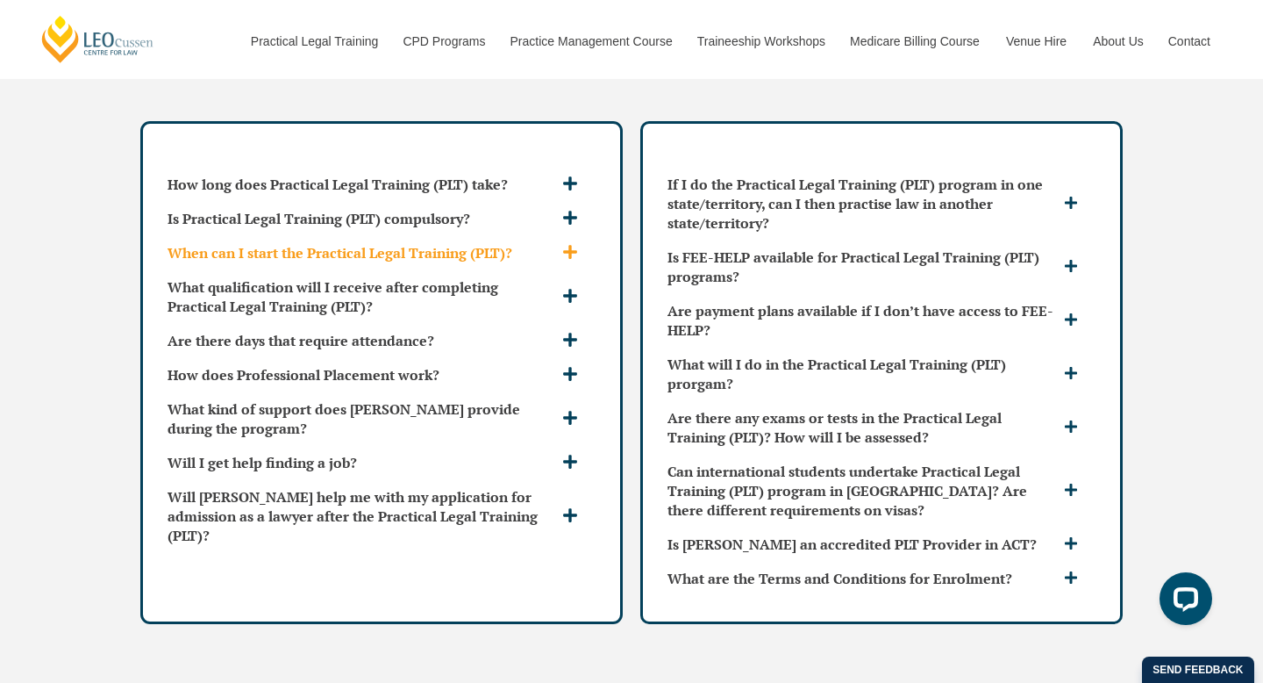
click at [445, 243] on h3 "When can I start the Practical Legal Training (PLT)?" at bounding box center [363, 252] width 390 height 19
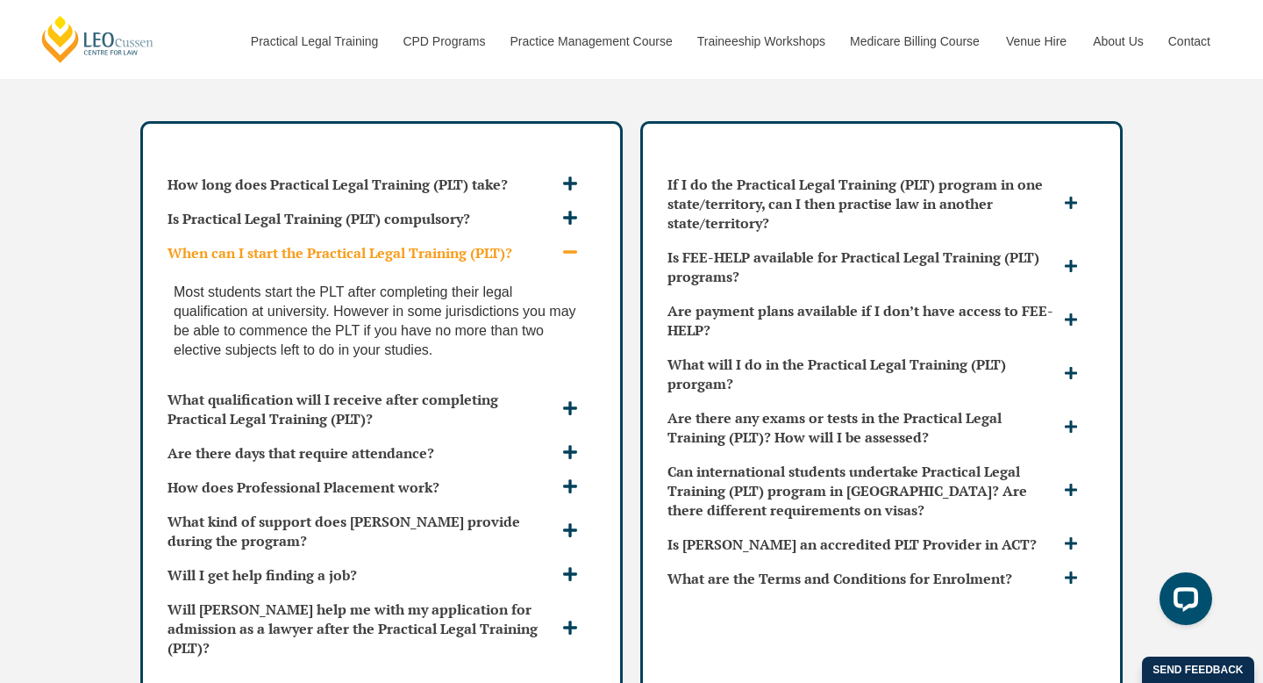
click at [419, 243] on h3 "When can I start the Practical Legal Training (PLT)?" at bounding box center [363, 252] width 390 height 19
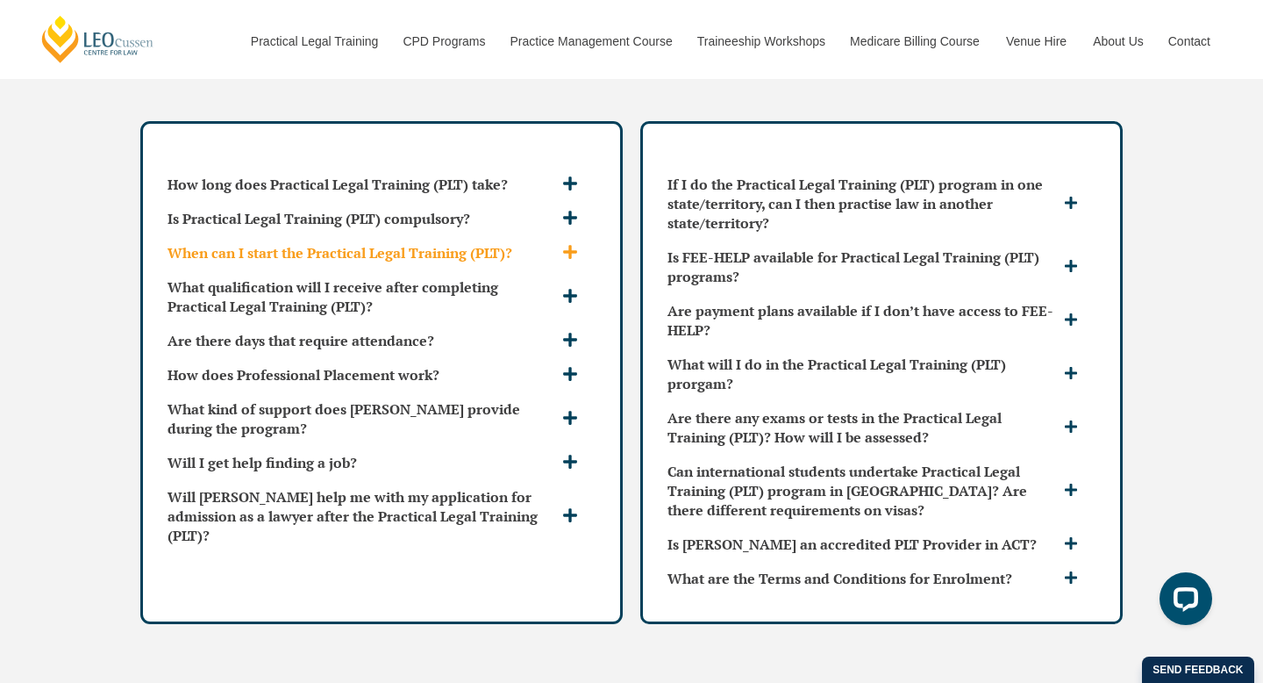
click at [419, 243] on h3 "When can I start the Practical Legal Training (PLT)?" at bounding box center [363, 252] width 390 height 19
